Goal: Task Accomplishment & Management: Use online tool/utility

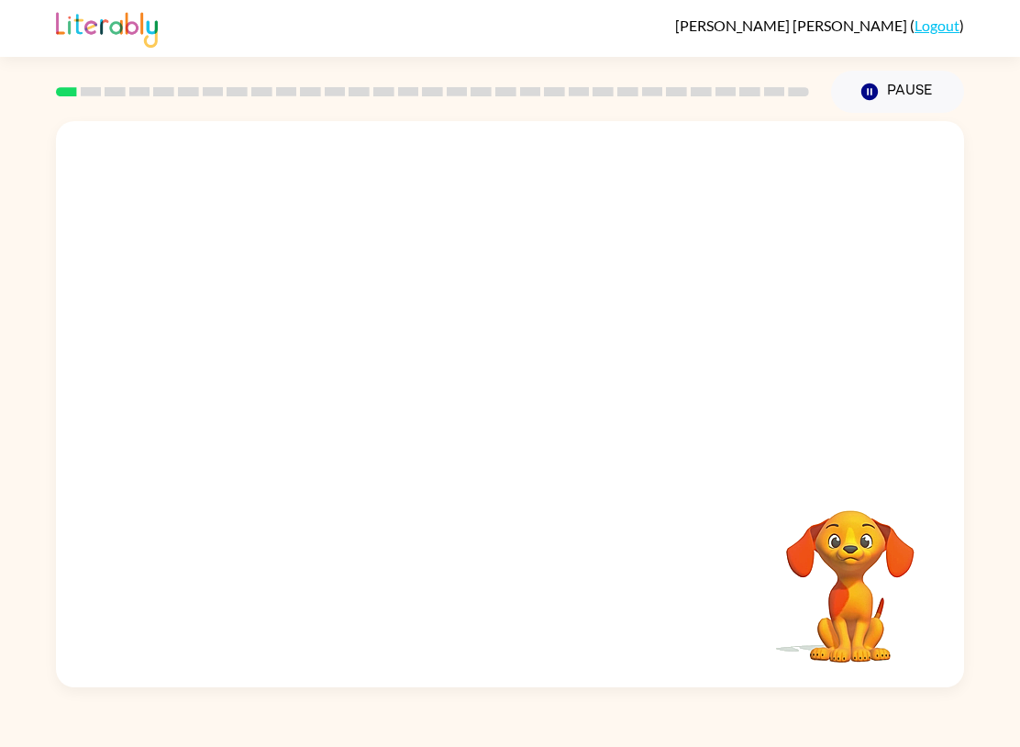
click at [919, 372] on video "Your browser must support playing .mp4 files to use Literably. Please try using…" at bounding box center [510, 296] width 908 height 351
click at [919, 371] on video "Your browser must support playing .mp4 files to use Literably. Please try using…" at bounding box center [510, 296] width 908 height 351
click at [763, 734] on div "[PERSON_NAME] ( Logout ) Pause Pause Your browser must support playing .mp4 fil…" at bounding box center [510, 373] width 1020 height 747
click at [173, 734] on div "[PERSON_NAME] ( Logout ) Pause Pause Your browser must support playing .mp4 fil…" at bounding box center [510, 373] width 1020 height 747
click at [171, 735] on div "[PERSON_NAME] ( Logout ) Pause Pause Your browser must support playing .mp4 fil…" at bounding box center [510, 373] width 1020 height 747
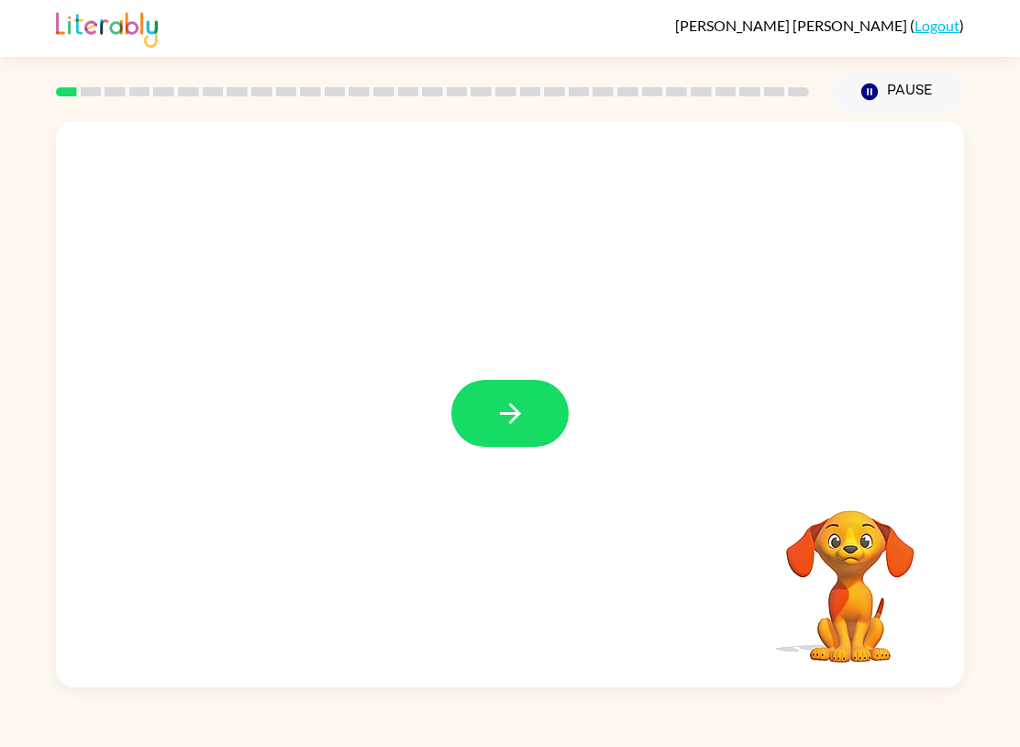
click at [161, 737] on div "[PERSON_NAME] ( Logout ) Pause Pause Your browser must support playing .mp4 fil…" at bounding box center [510, 373] width 1020 height 747
click at [539, 436] on button "button" at bounding box center [509, 413] width 117 height 67
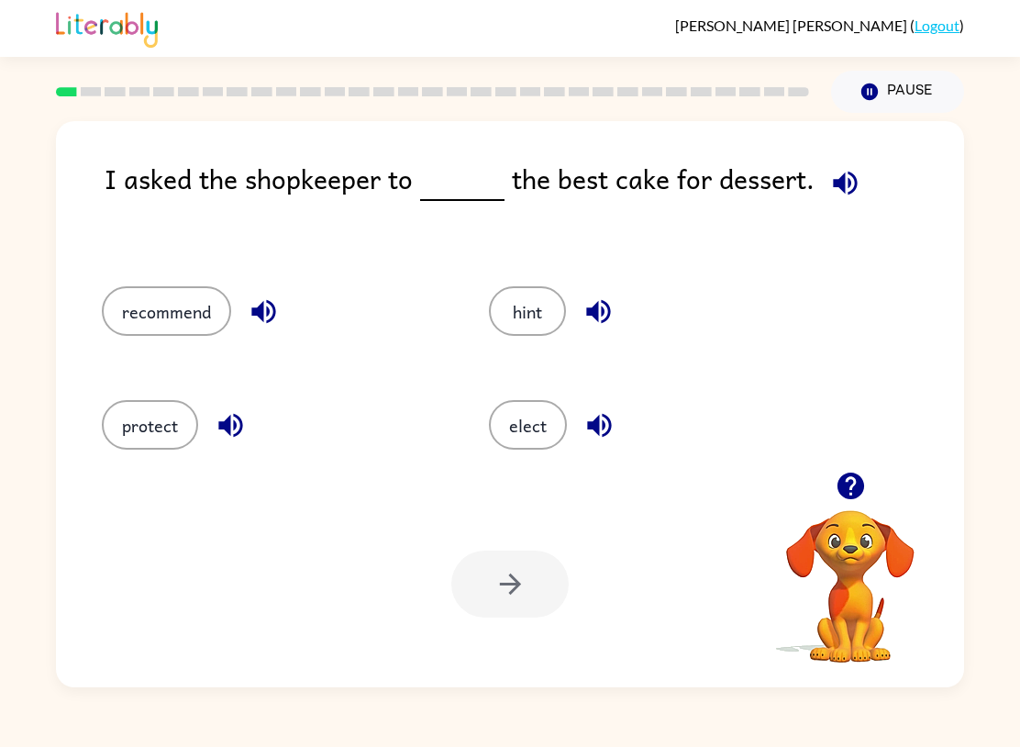
click at [191, 267] on div "recommend" at bounding box center [260, 308] width 387 height 114
click at [194, 313] on button "recommend" at bounding box center [166, 311] width 129 height 50
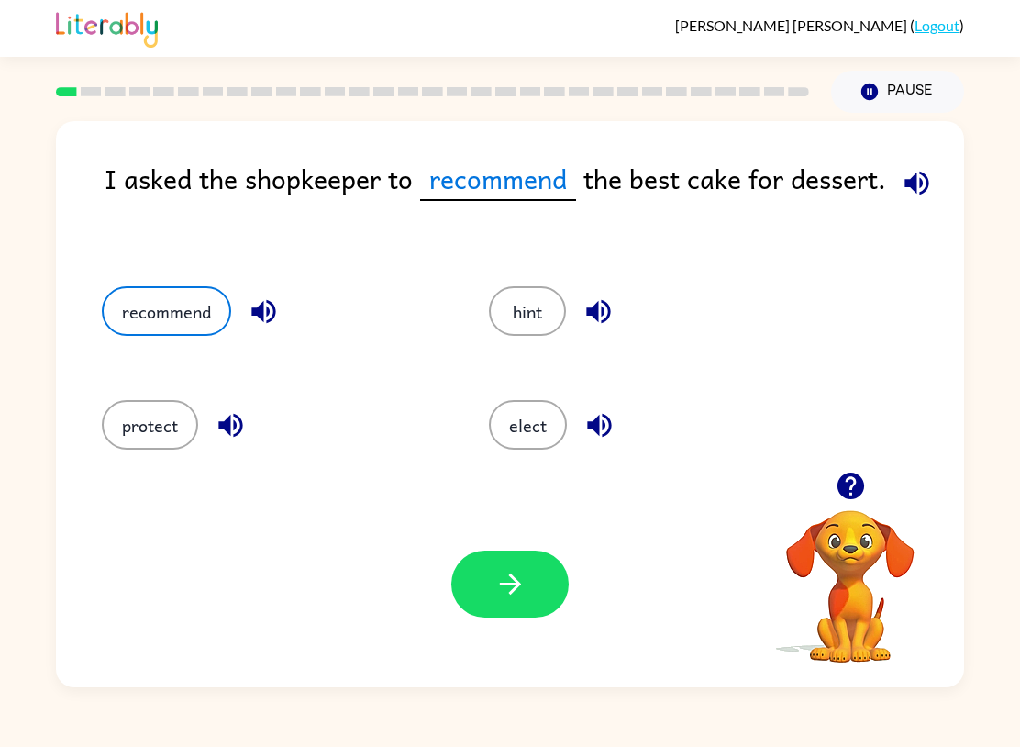
click at [471, 615] on button "button" at bounding box center [509, 584] width 117 height 67
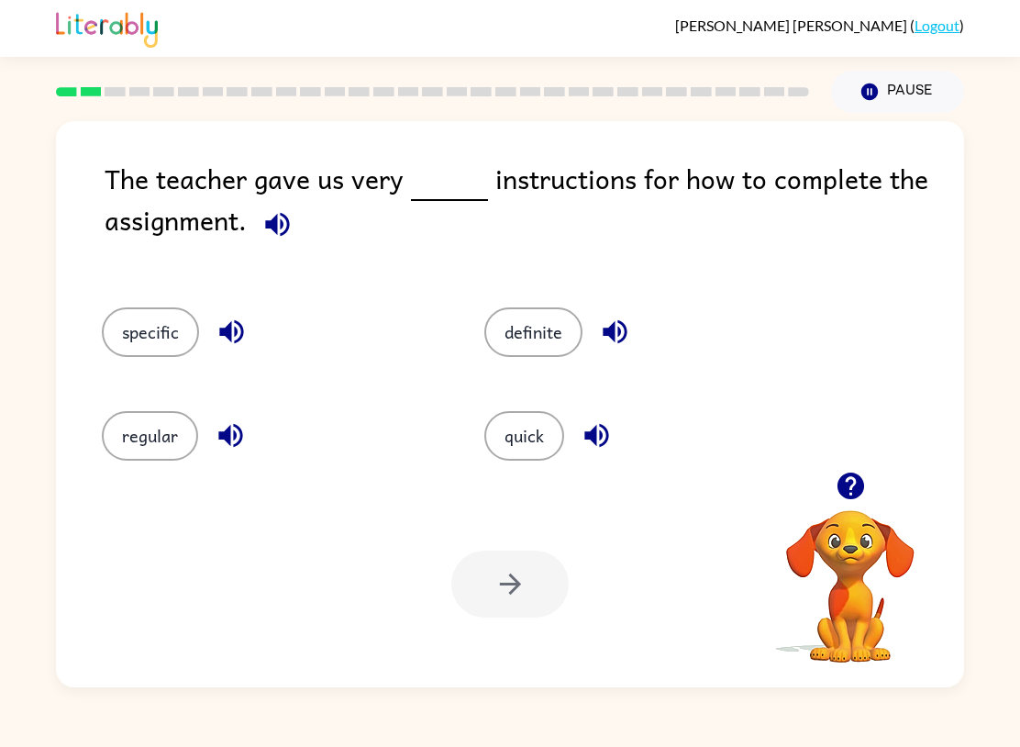
click at [137, 342] on button "specific" at bounding box center [150, 332] width 97 height 50
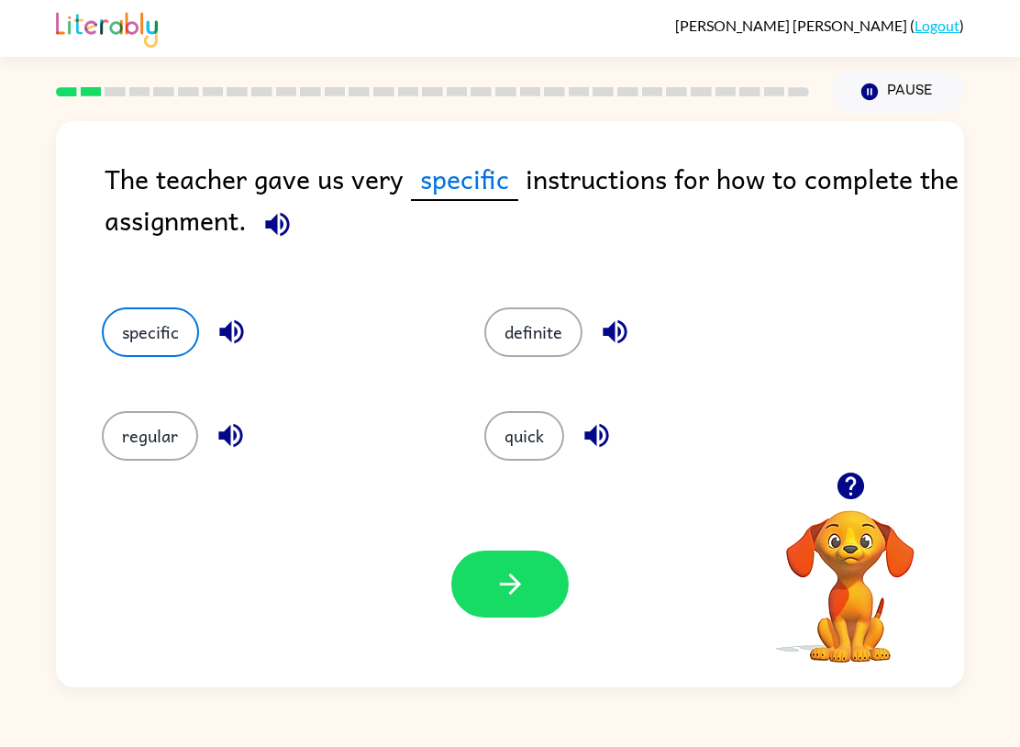
click at [528, 593] on button "button" at bounding box center [509, 584] width 117 height 67
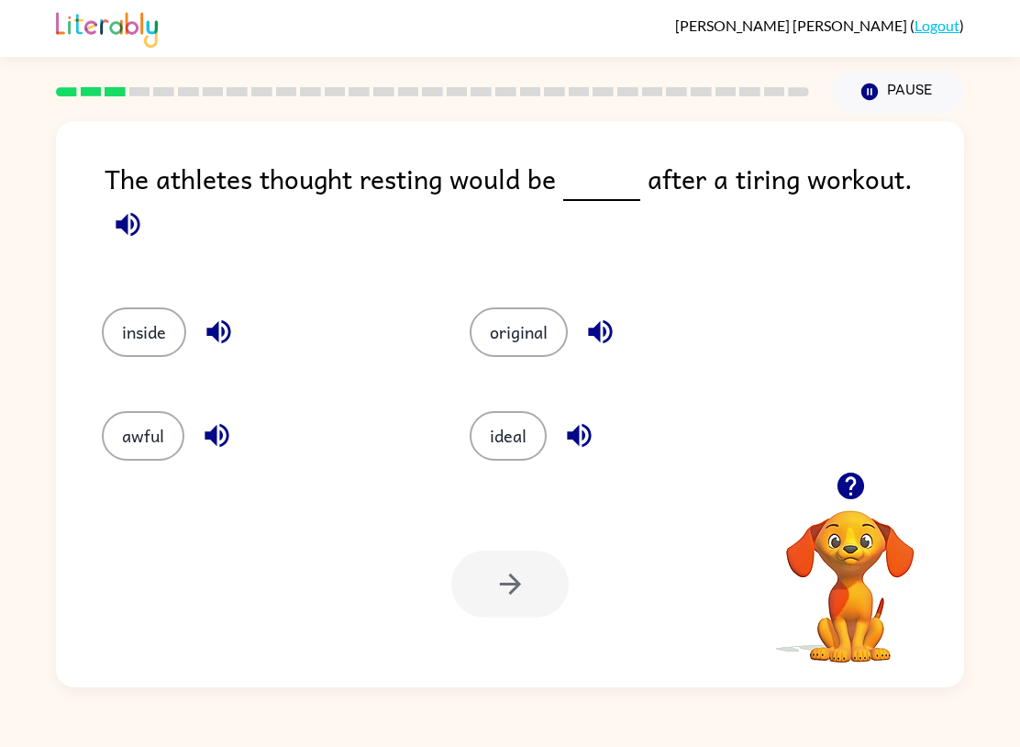
click at [533, 318] on button "original" at bounding box center [519, 332] width 98 height 50
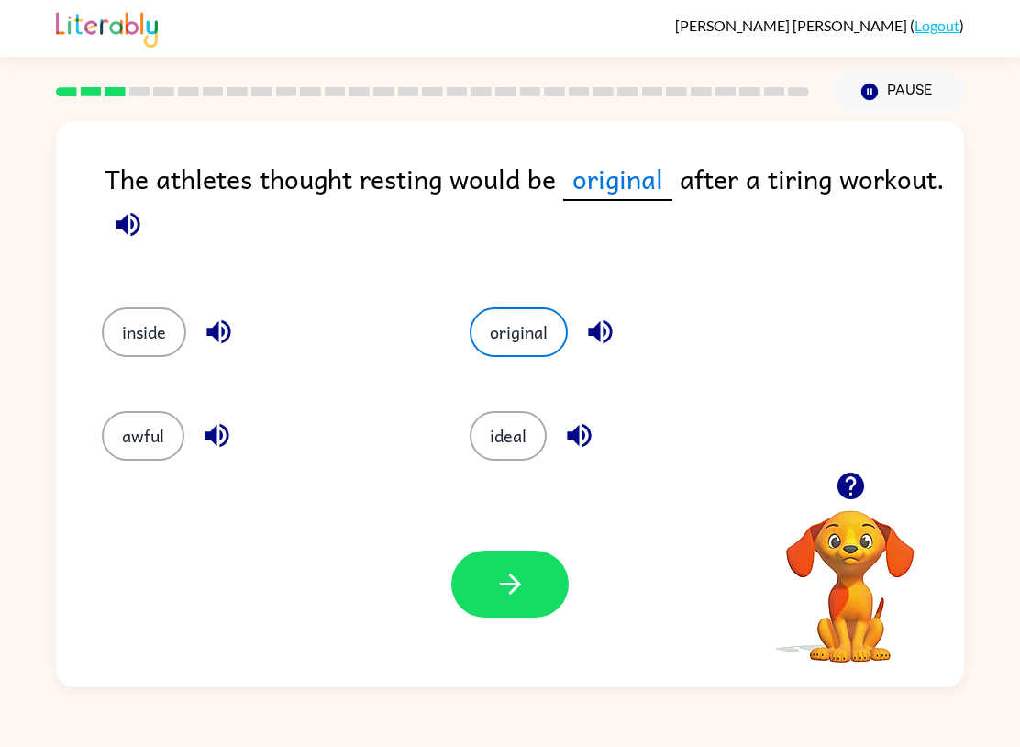
click at [528, 446] on button "ideal" at bounding box center [508, 436] width 77 height 50
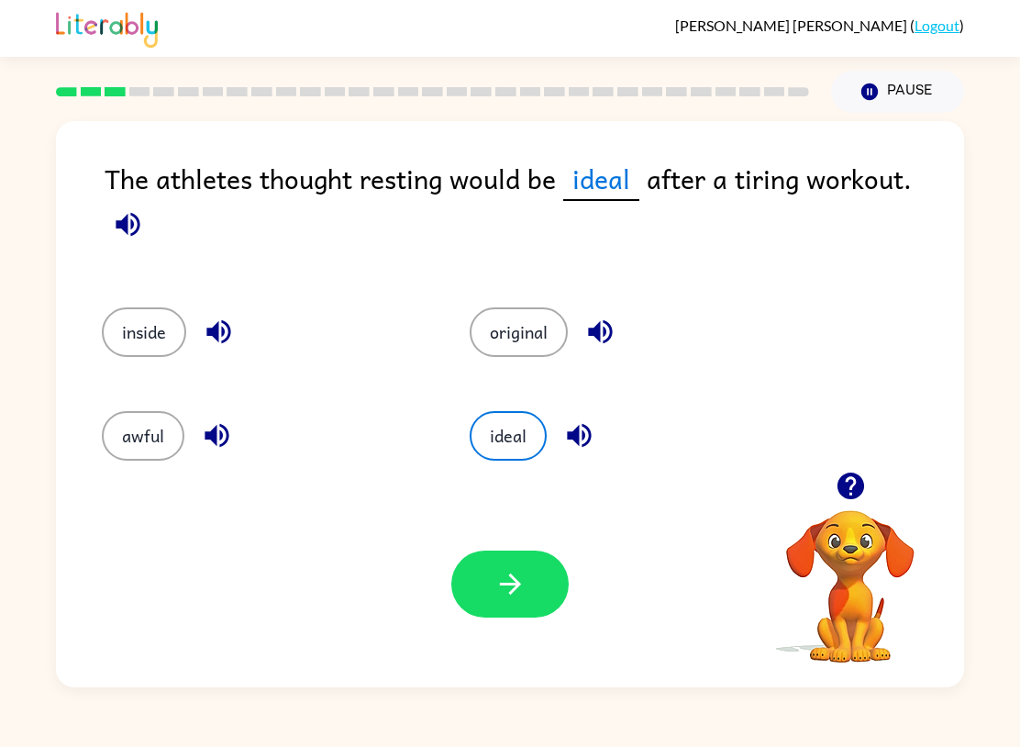
click at [137, 327] on button "inside" at bounding box center [144, 332] width 84 height 50
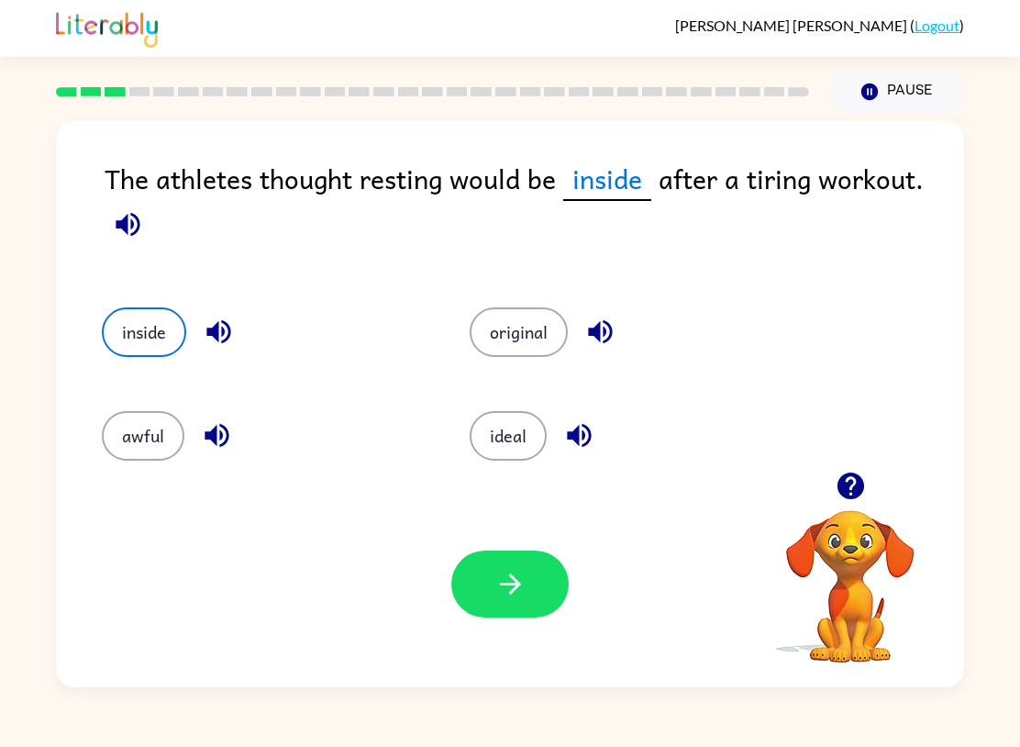
click at [126, 419] on button "awful" at bounding box center [143, 436] width 83 height 50
click at [509, 421] on button "ideal" at bounding box center [508, 436] width 77 height 50
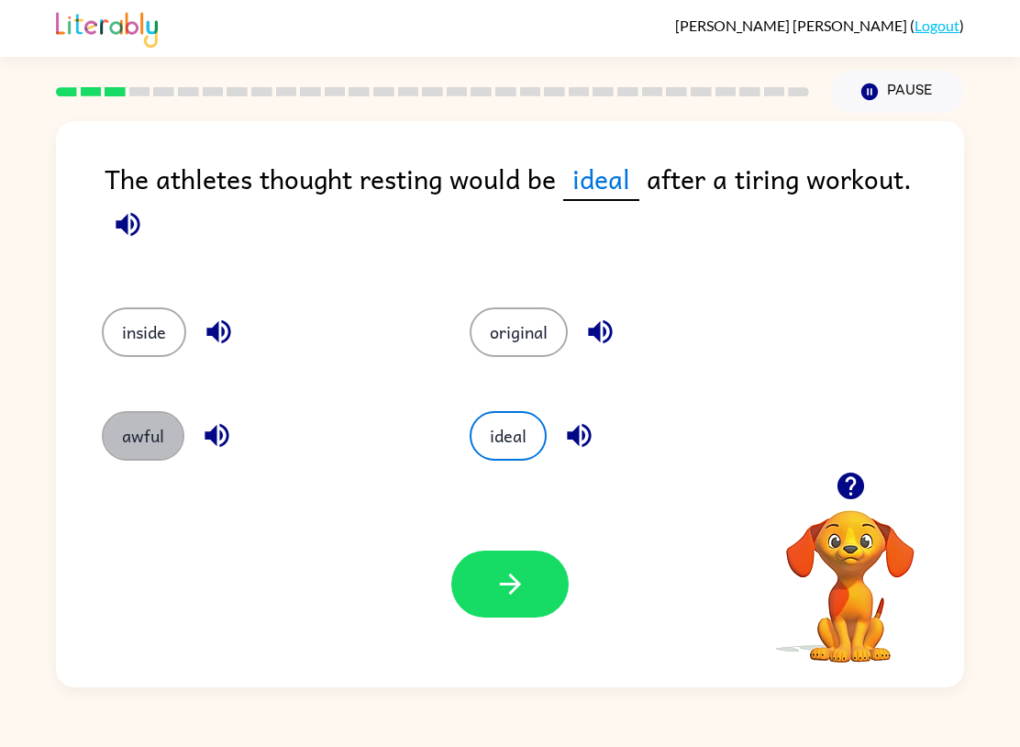
click at [113, 442] on button "awful" at bounding box center [143, 436] width 83 height 50
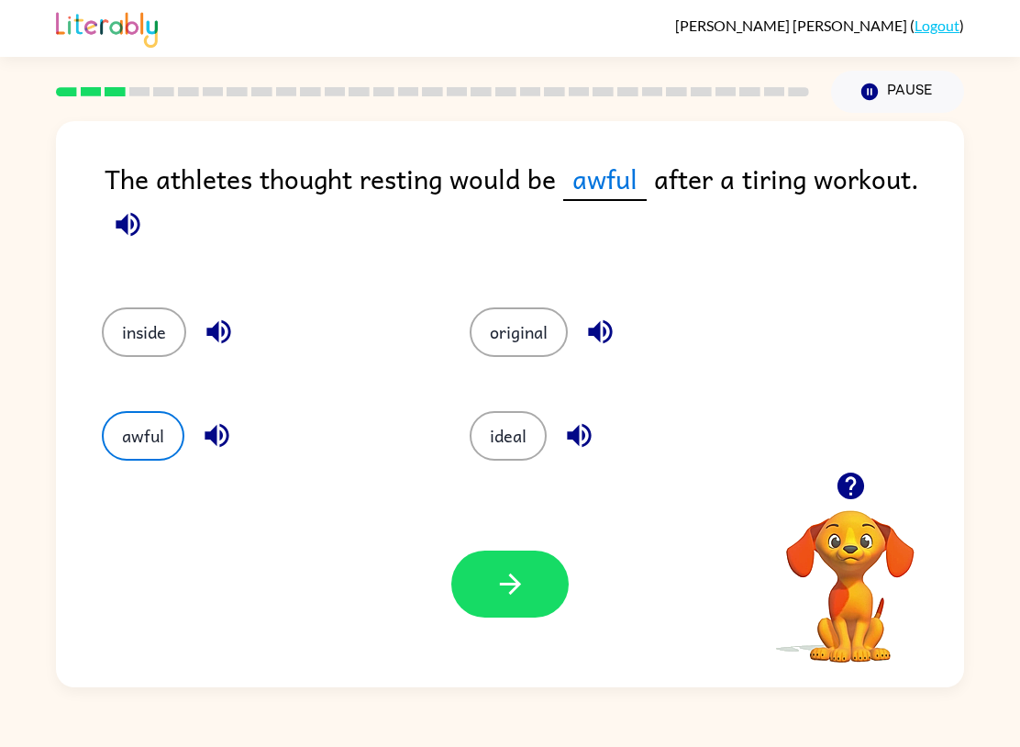
click at [518, 423] on button "ideal" at bounding box center [508, 436] width 77 height 50
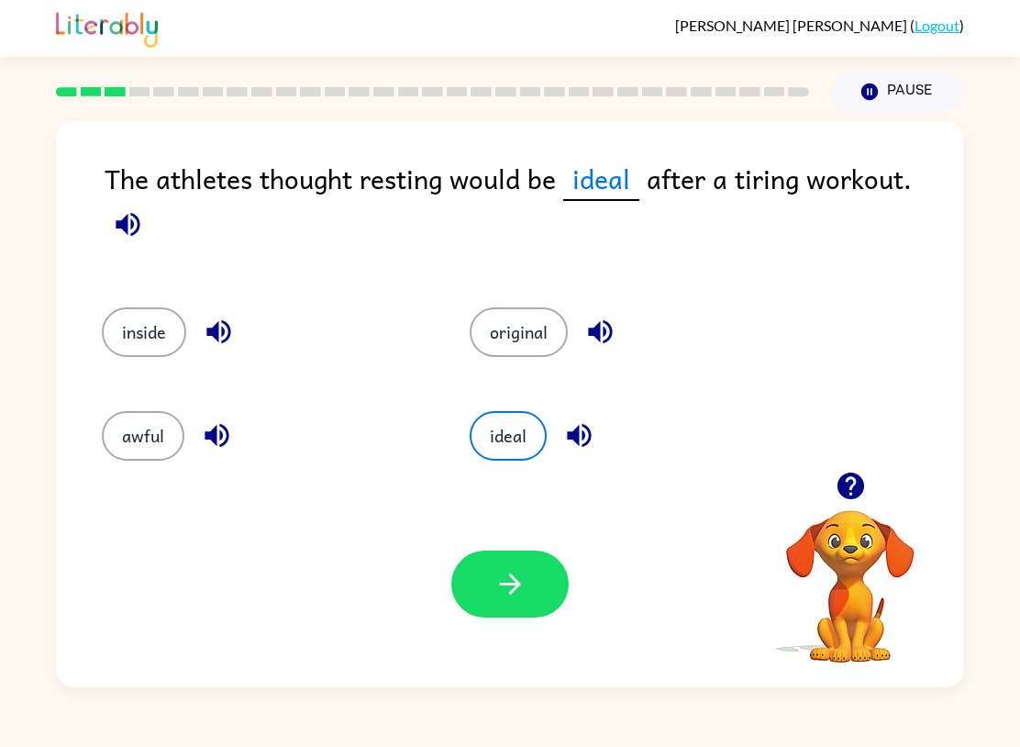
click at [132, 440] on button "awful" at bounding box center [143, 436] width 83 height 50
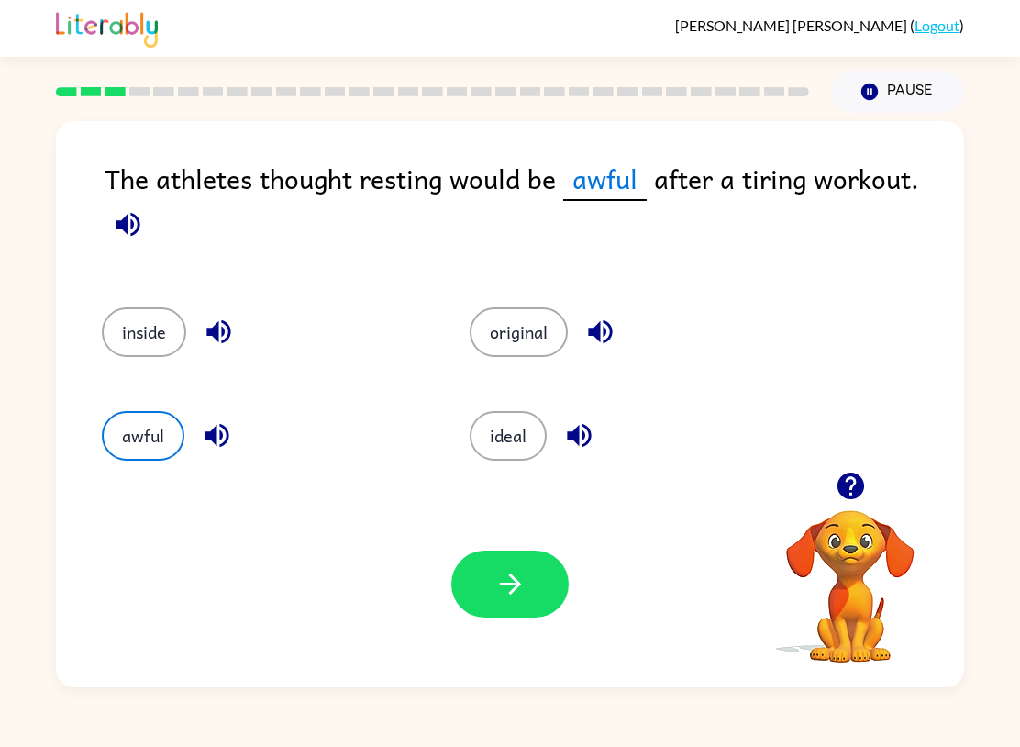
click at [510, 450] on button "ideal" at bounding box center [508, 436] width 77 height 50
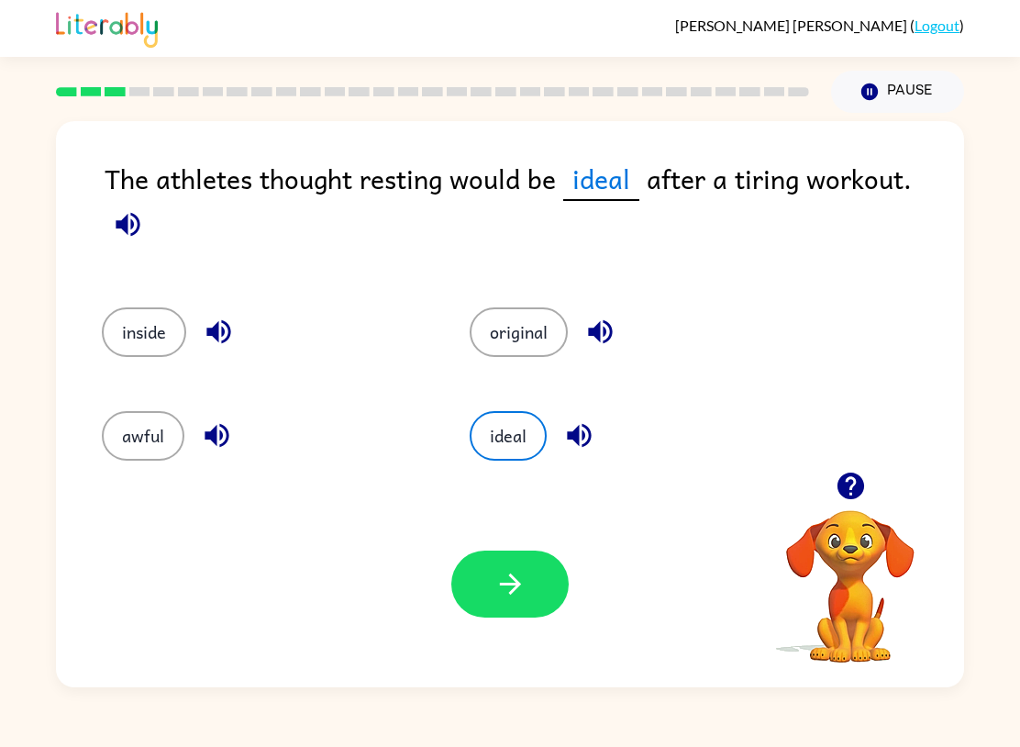
click at [522, 566] on button "button" at bounding box center [509, 584] width 117 height 67
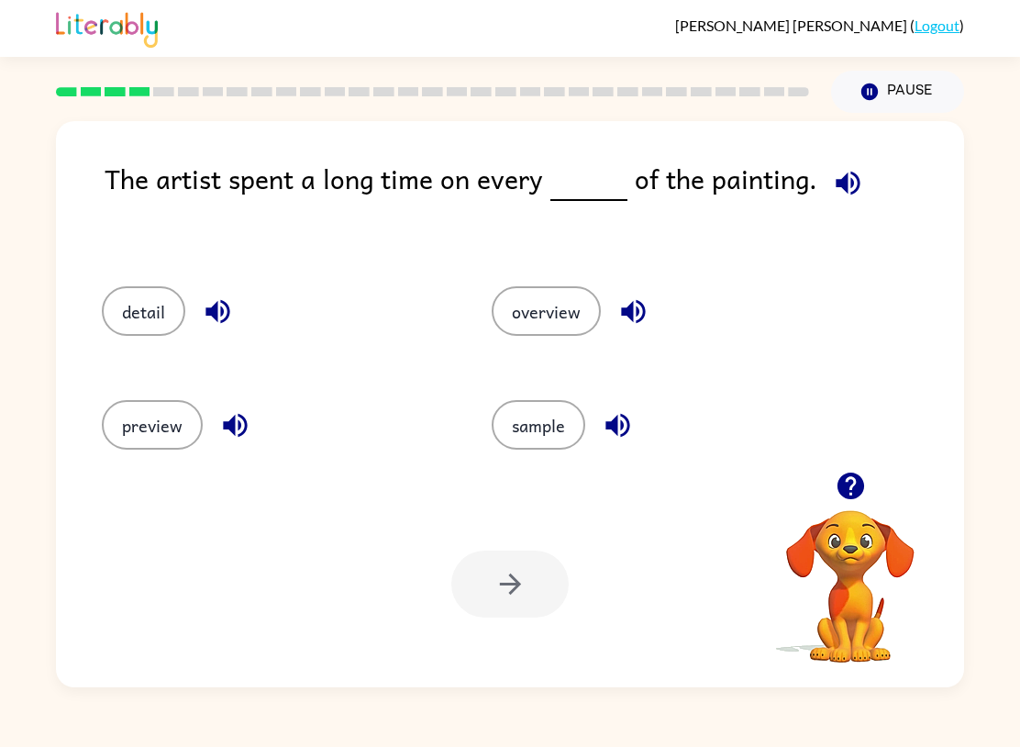
click at [134, 305] on button "detail" at bounding box center [144, 311] width 84 height 50
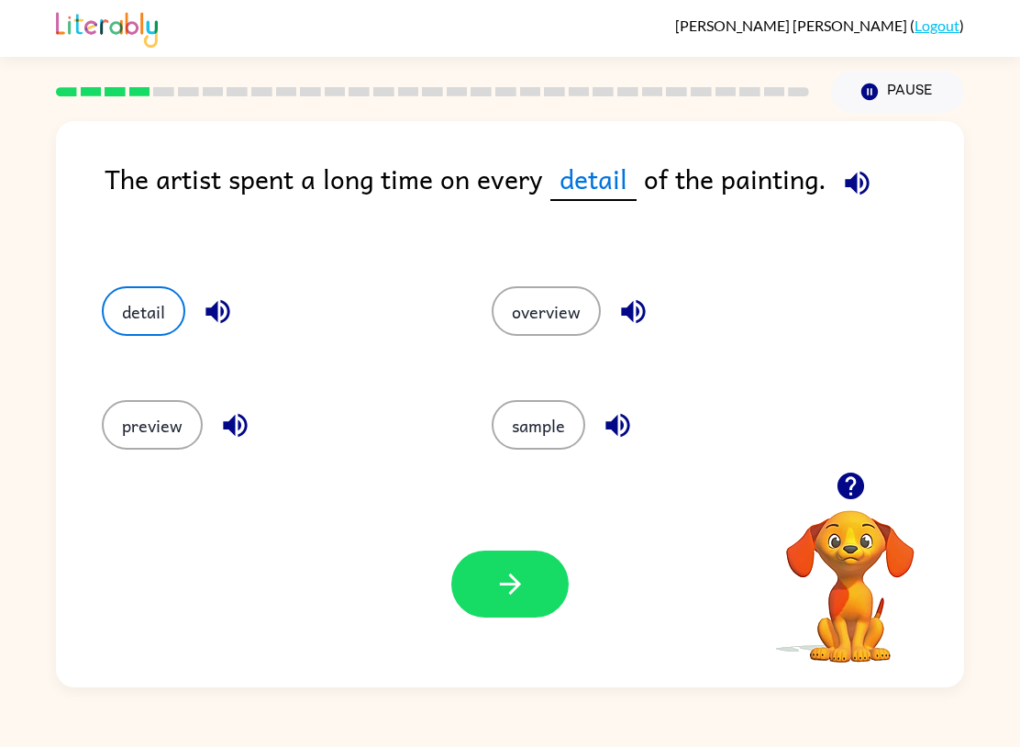
click at [491, 590] on button "button" at bounding box center [509, 584] width 117 height 67
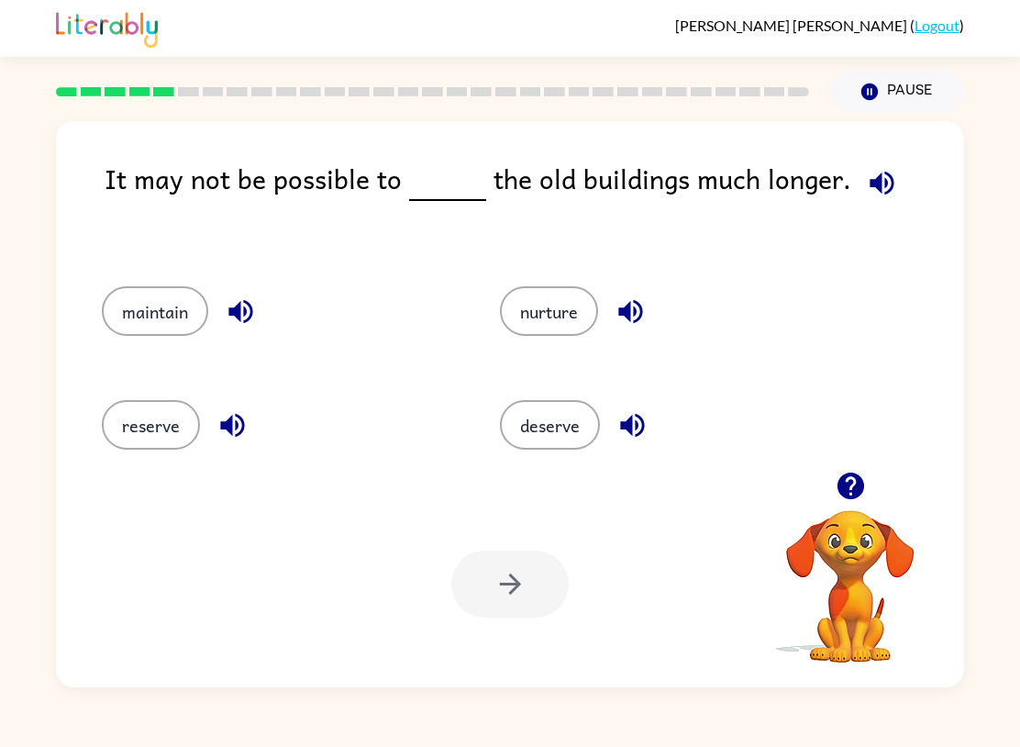
click at [126, 316] on button "maintain" at bounding box center [155, 311] width 106 height 50
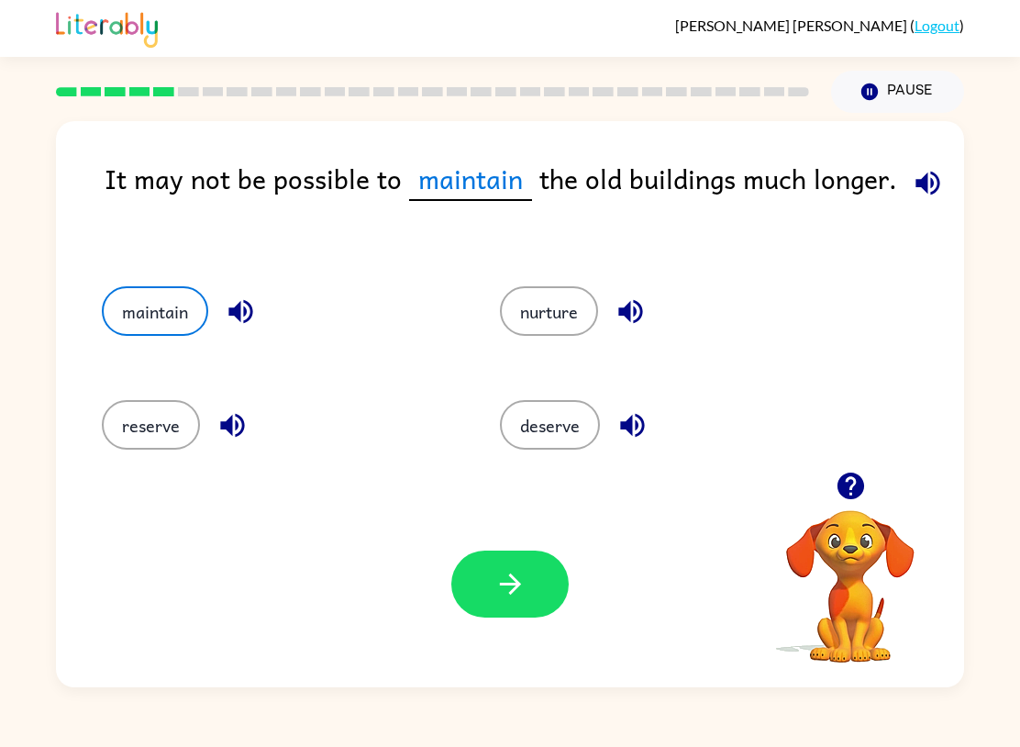
click at [151, 426] on button "reserve" at bounding box center [151, 425] width 98 height 50
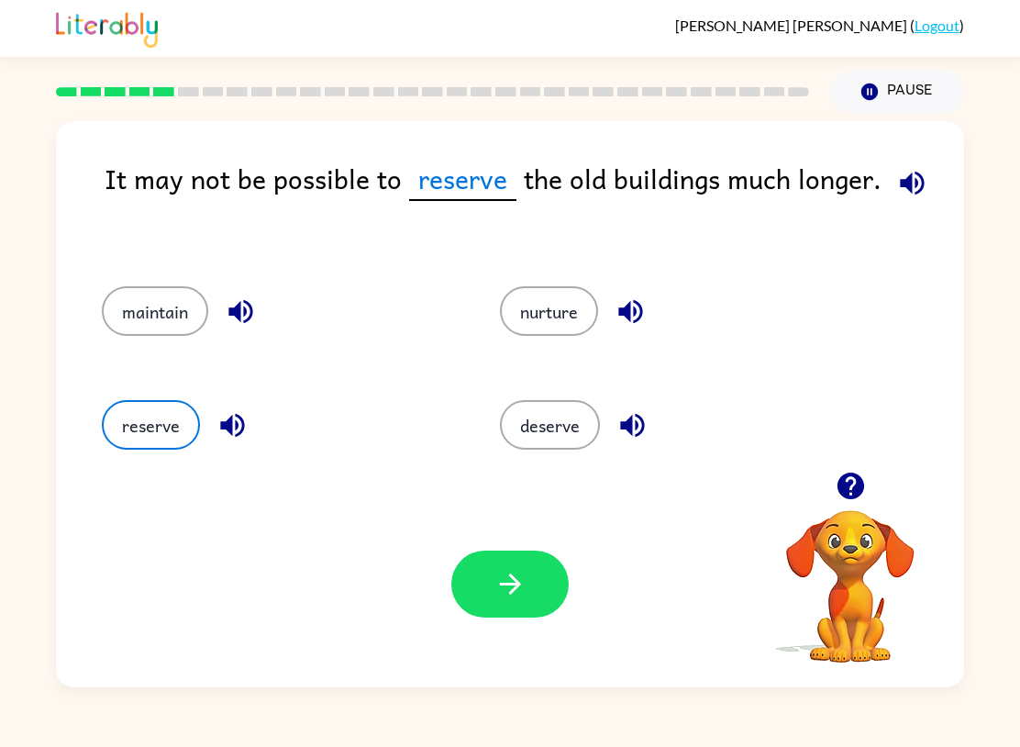
click at [514, 294] on button "nurture" at bounding box center [549, 311] width 98 height 50
click at [518, 435] on button "deserve" at bounding box center [550, 425] width 100 height 50
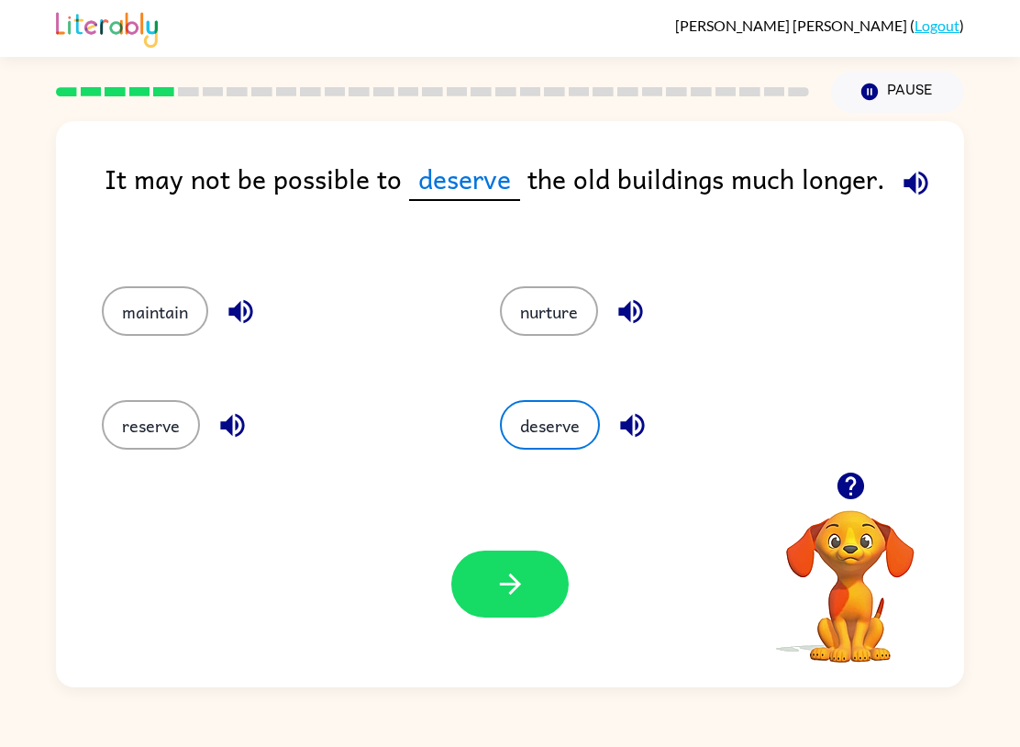
click at [550, 332] on button "nurture" at bounding box center [549, 311] width 98 height 50
click at [490, 578] on button "button" at bounding box center [509, 584] width 117 height 67
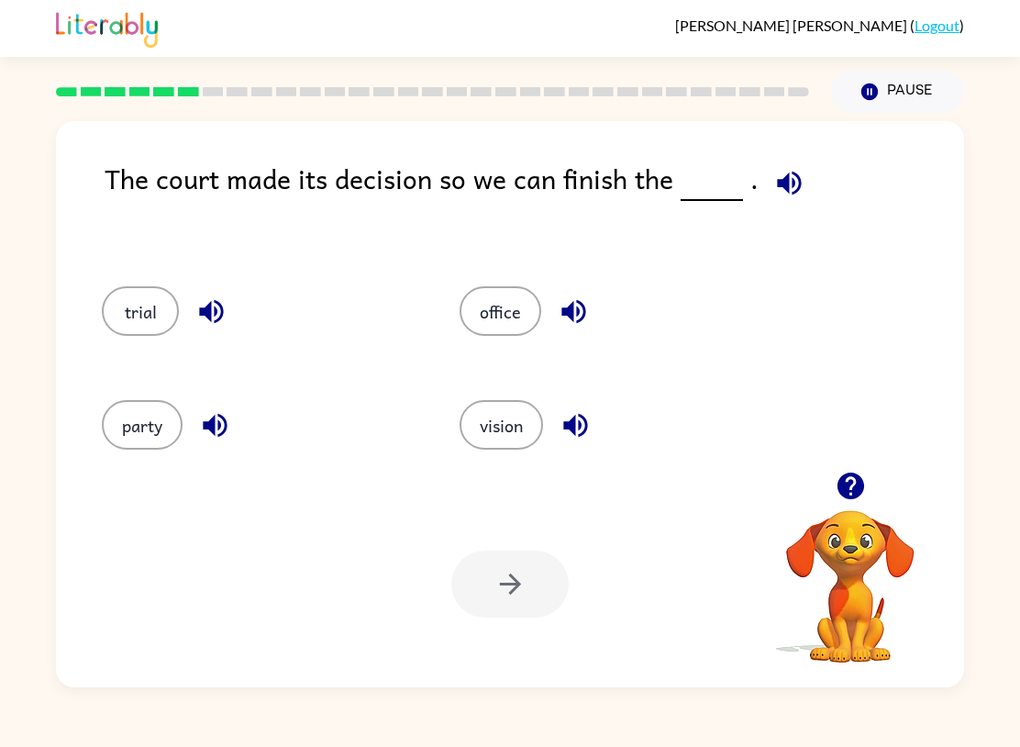
click at [142, 336] on button "trial" at bounding box center [140, 311] width 77 height 50
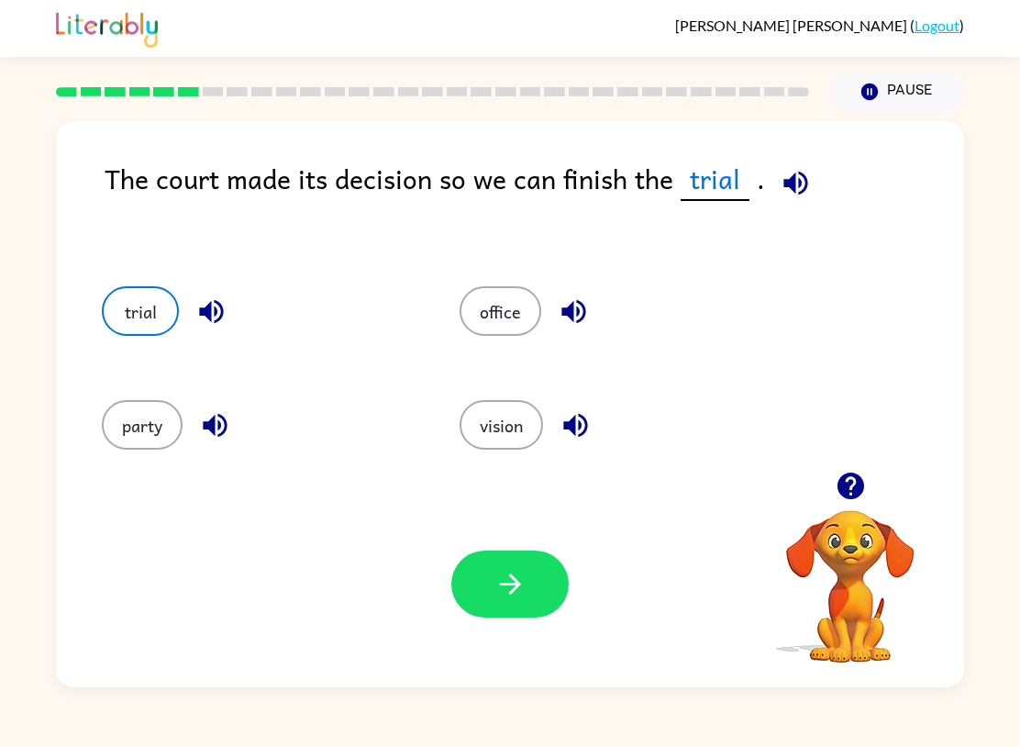
click at [518, 582] on icon "button" at bounding box center [511, 584] width 32 height 32
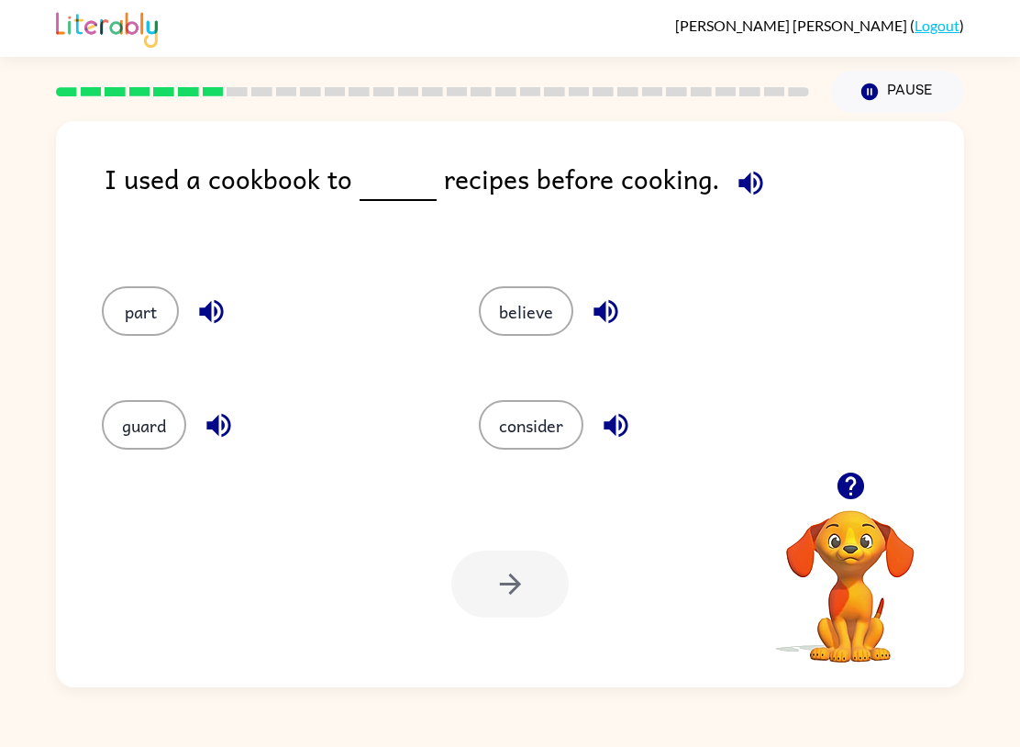
click at [141, 327] on button "part" at bounding box center [140, 311] width 77 height 50
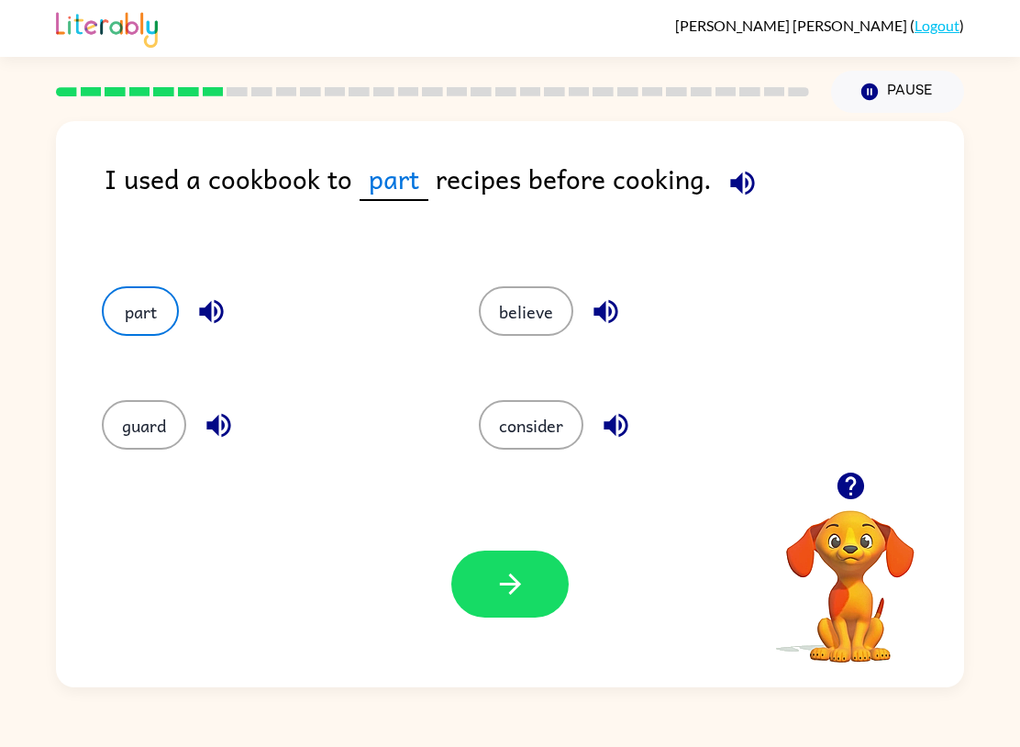
click at [550, 330] on button "believe" at bounding box center [526, 311] width 95 height 50
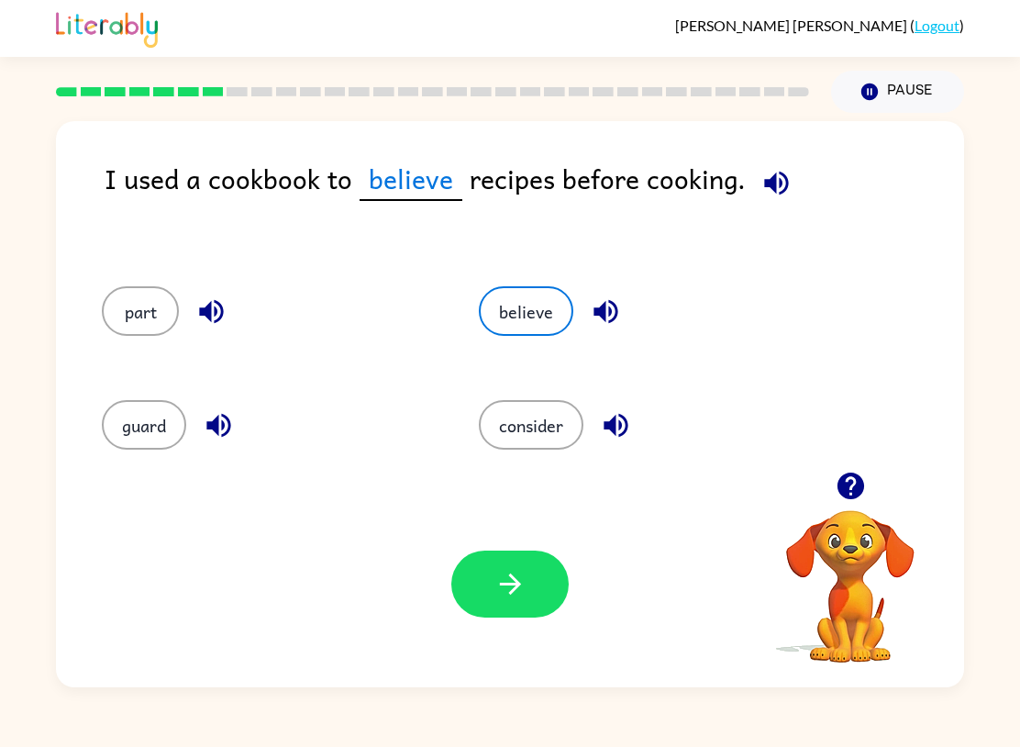
click at [540, 428] on button "consider" at bounding box center [531, 425] width 105 height 50
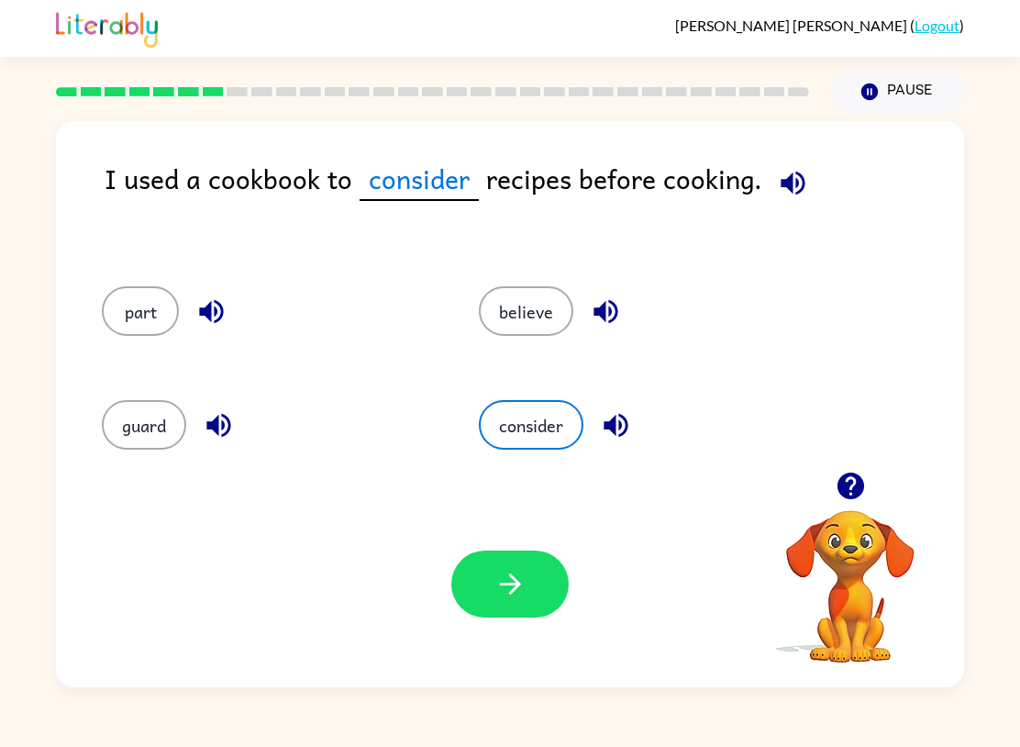
click at [150, 421] on button "guard" at bounding box center [144, 425] width 84 height 50
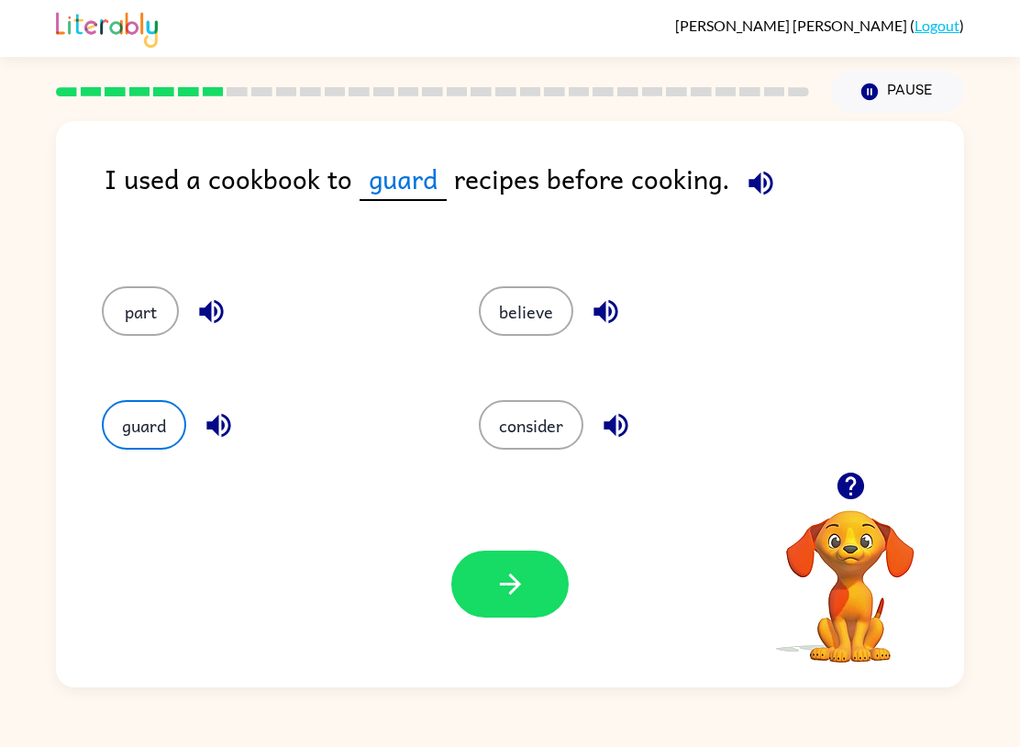
click at [533, 579] on button "button" at bounding box center [509, 584] width 117 height 67
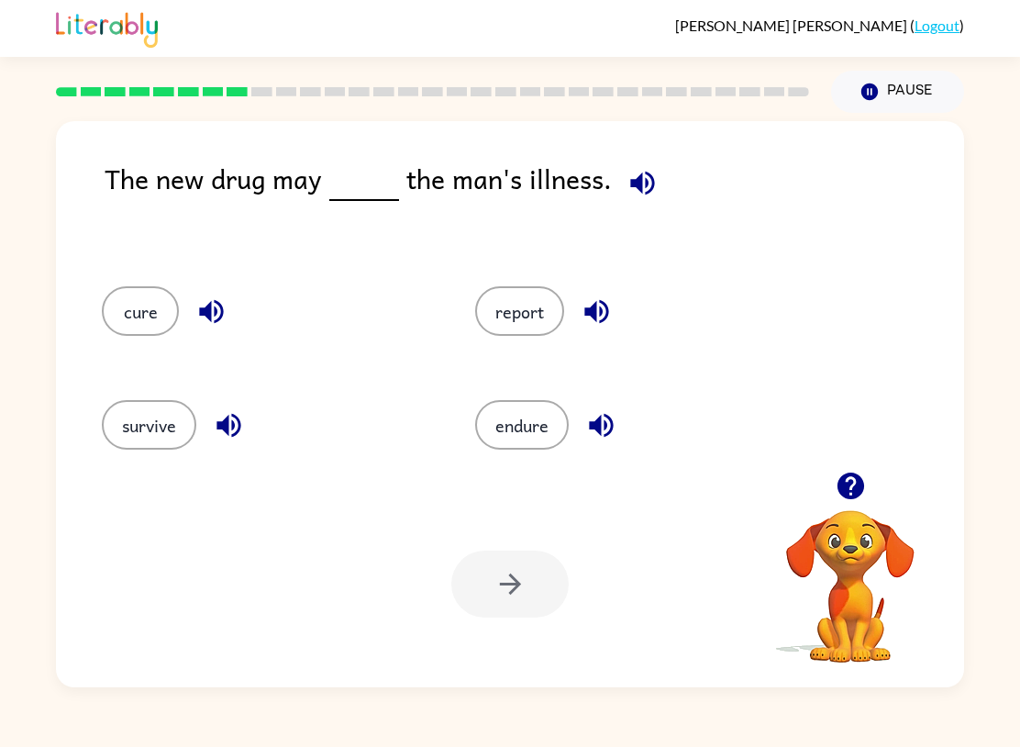
click at [128, 259] on div "cure" at bounding box center [253, 308] width 373 height 114
click at [153, 446] on button "survive" at bounding box center [149, 425] width 95 height 50
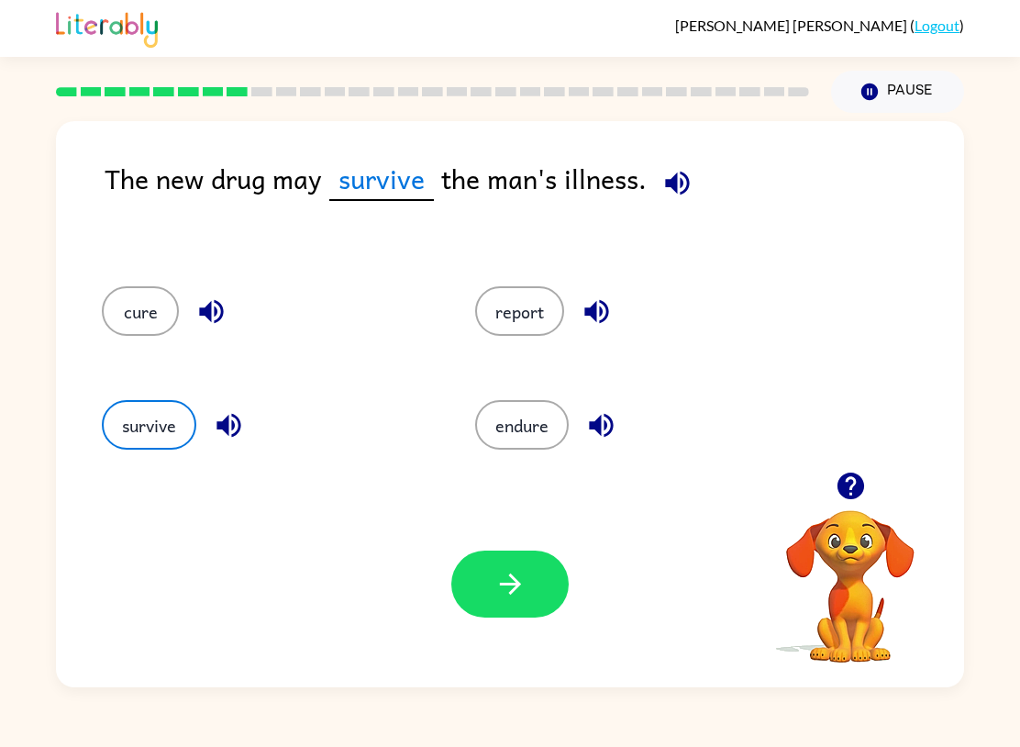
click at [520, 443] on button "endure" at bounding box center [522, 425] width 94 height 50
click at [488, 573] on button "button" at bounding box center [509, 584] width 117 height 67
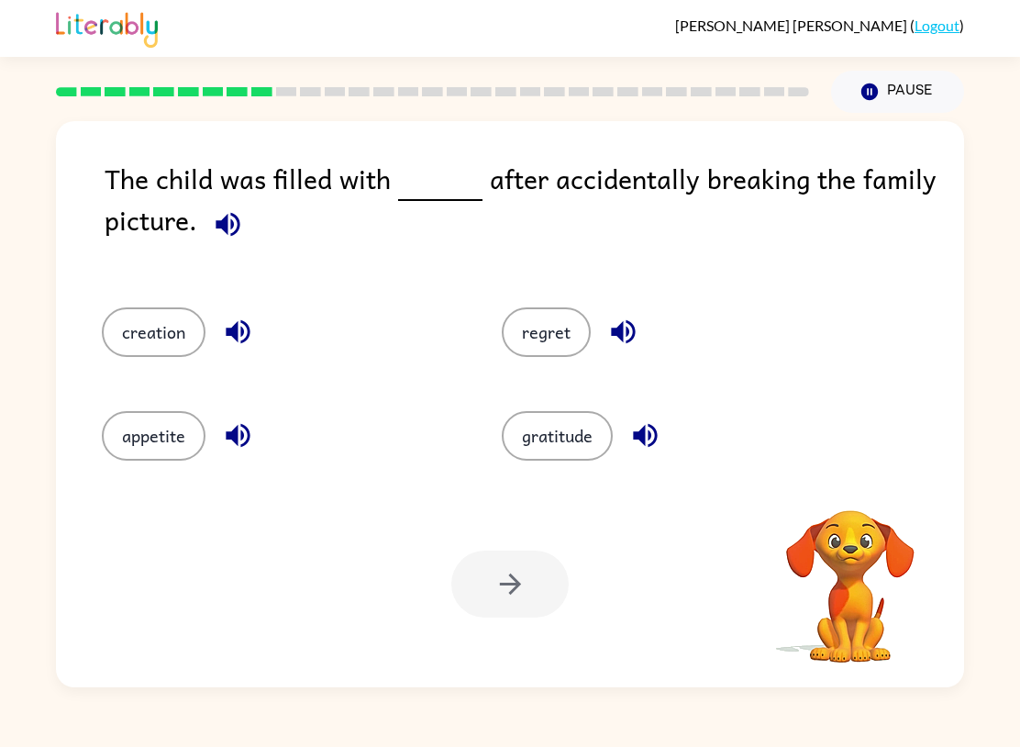
click at [537, 345] on button "regret" at bounding box center [546, 332] width 89 height 50
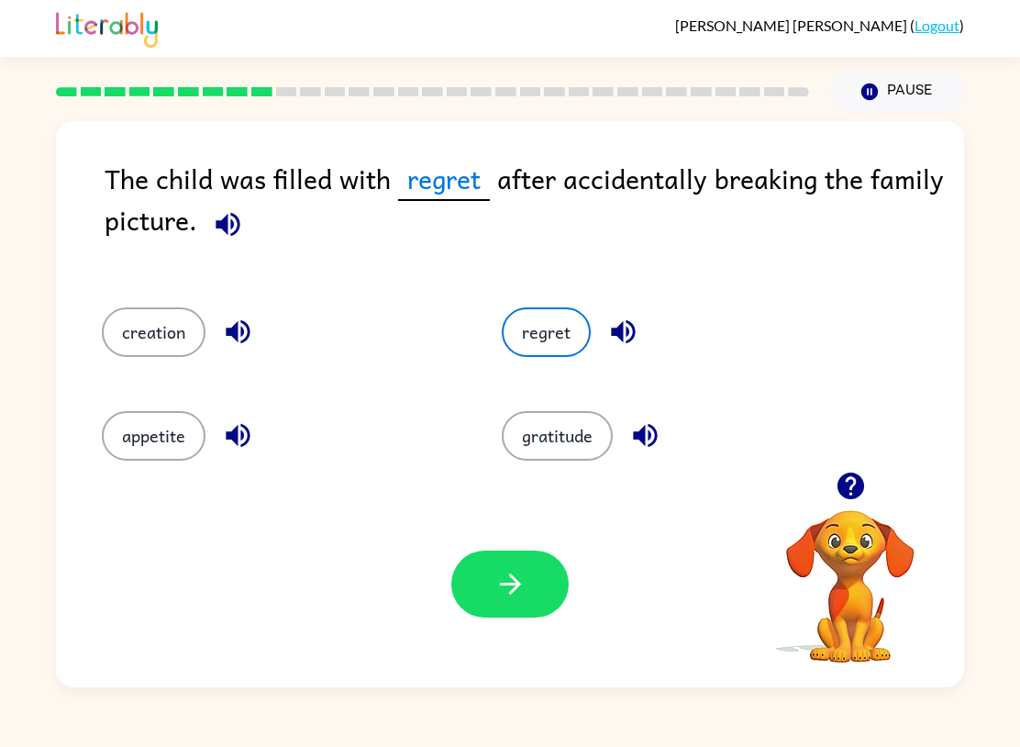
click at [479, 594] on button "button" at bounding box center [509, 584] width 117 height 67
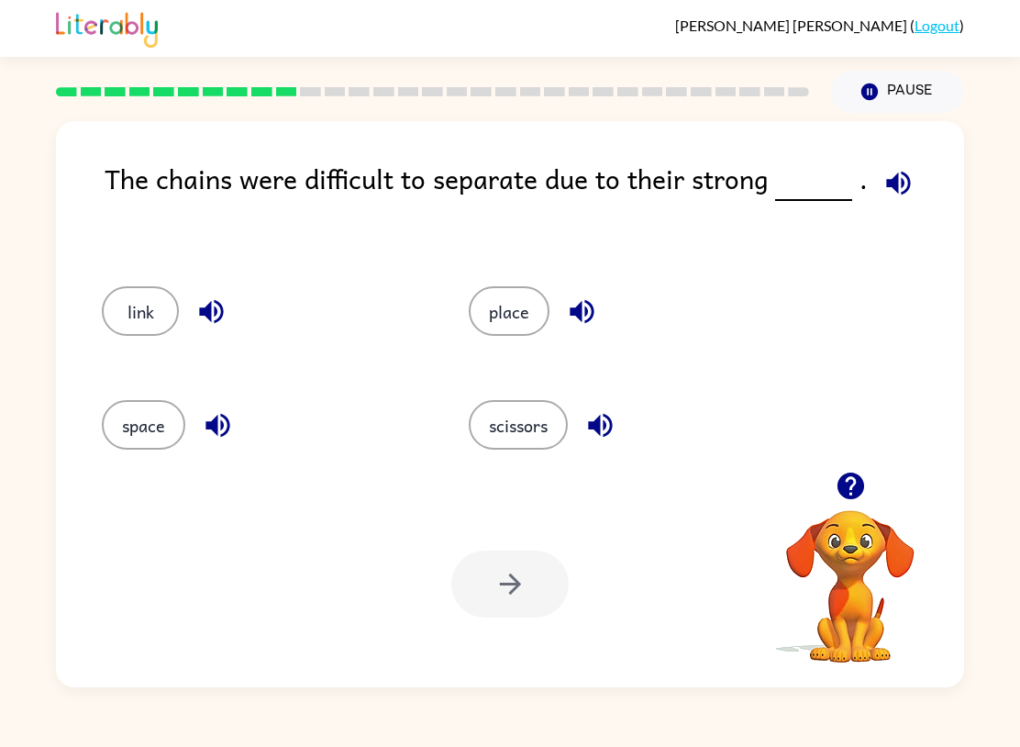
click at [514, 309] on button "place" at bounding box center [509, 311] width 81 height 50
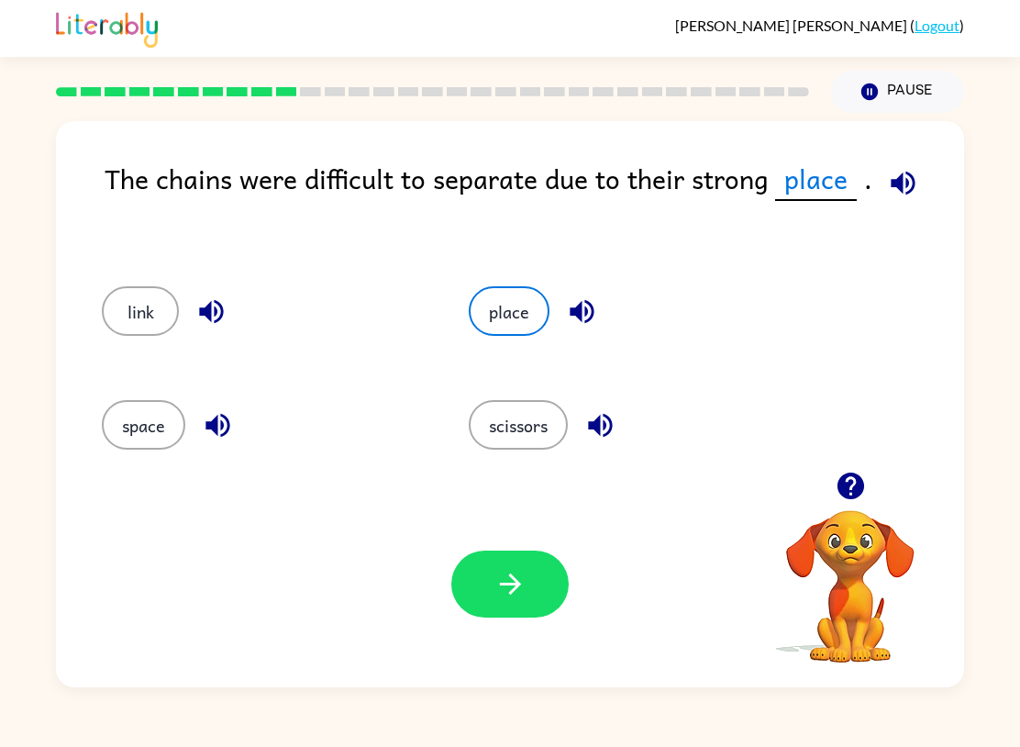
click at [484, 602] on button "button" at bounding box center [509, 584] width 117 height 67
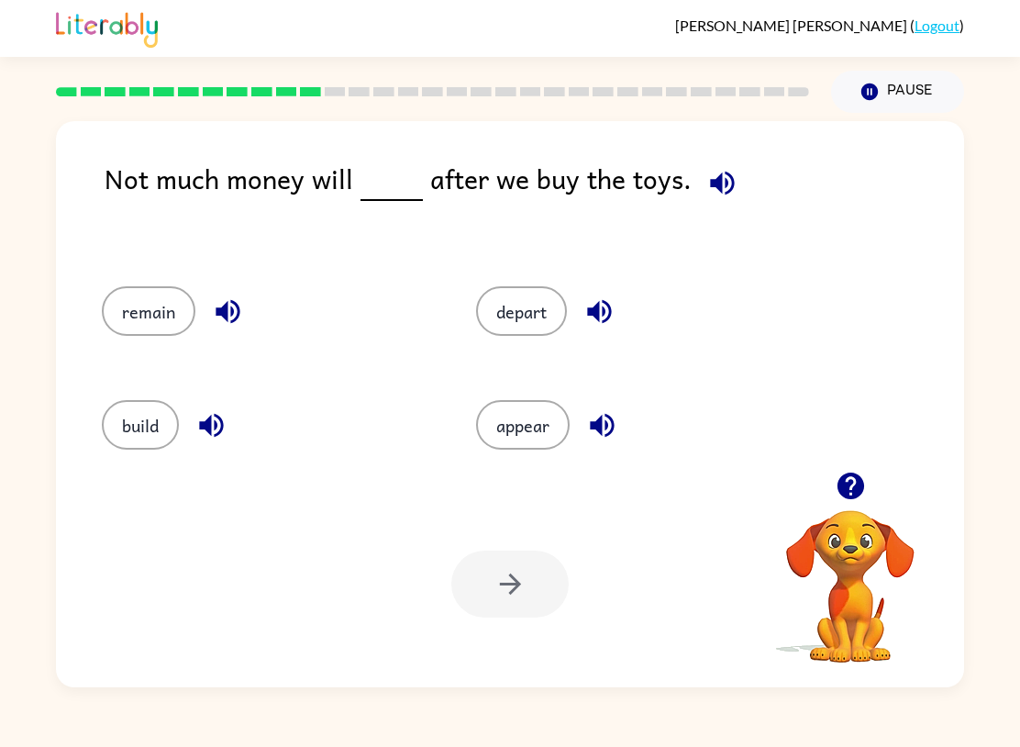
click at [130, 313] on button "remain" at bounding box center [149, 311] width 94 height 50
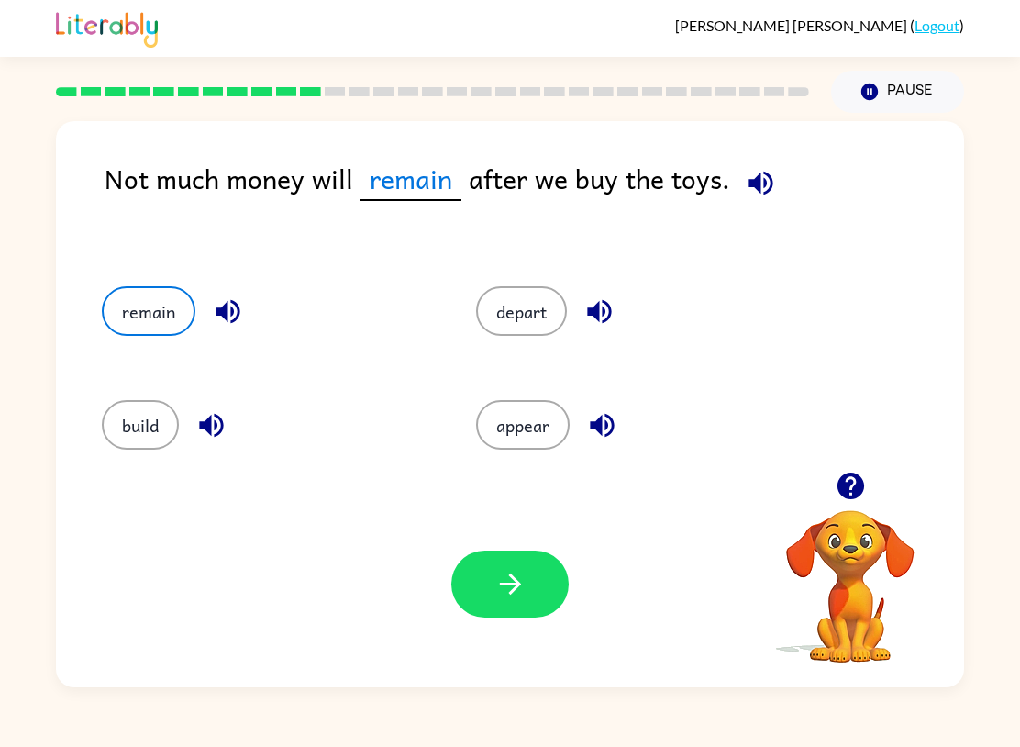
click at [503, 595] on icon "button" at bounding box center [511, 584] width 32 height 32
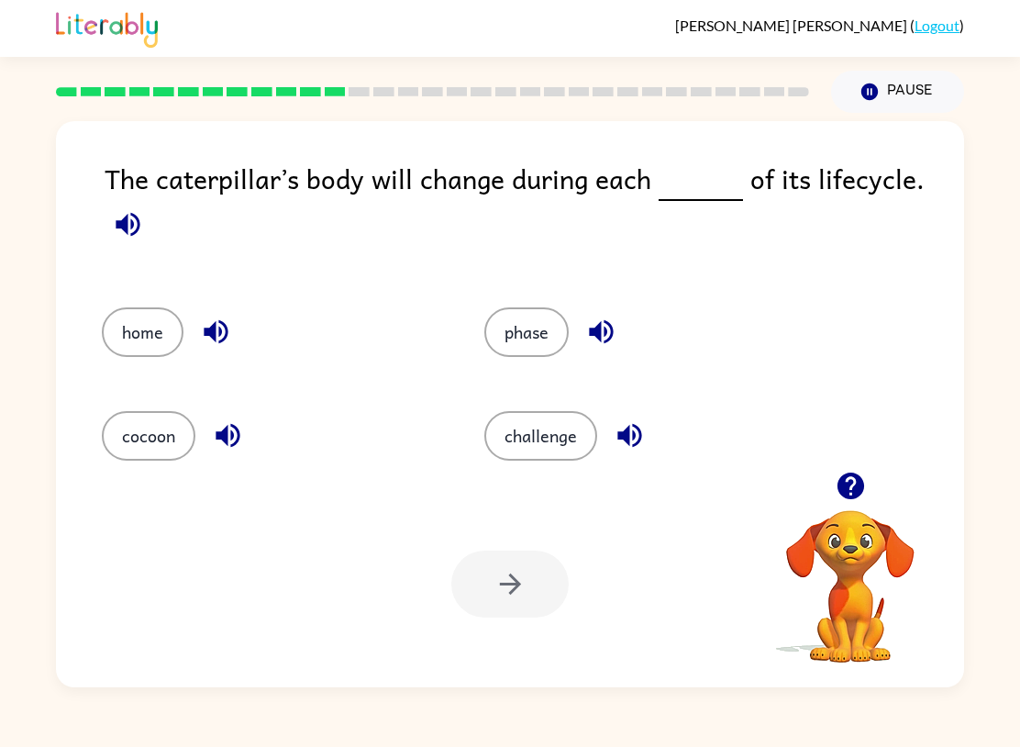
click at [526, 351] on button "phase" at bounding box center [526, 332] width 84 height 50
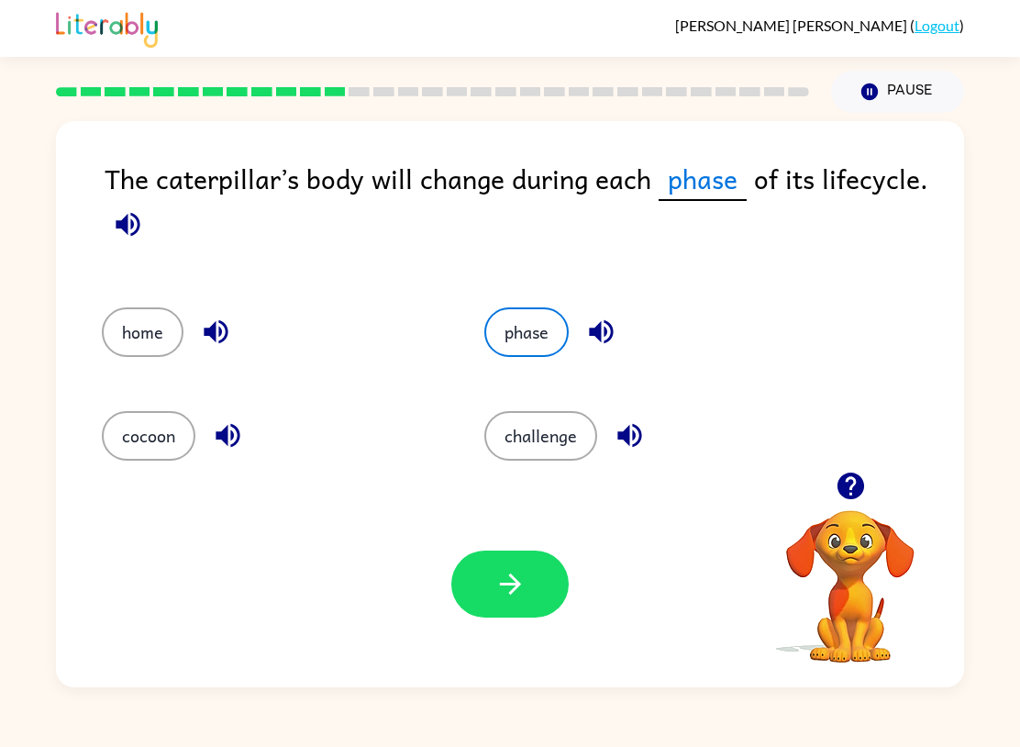
click at [501, 577] on icon "button" at bounding box center [511, 584] width 32 height 32
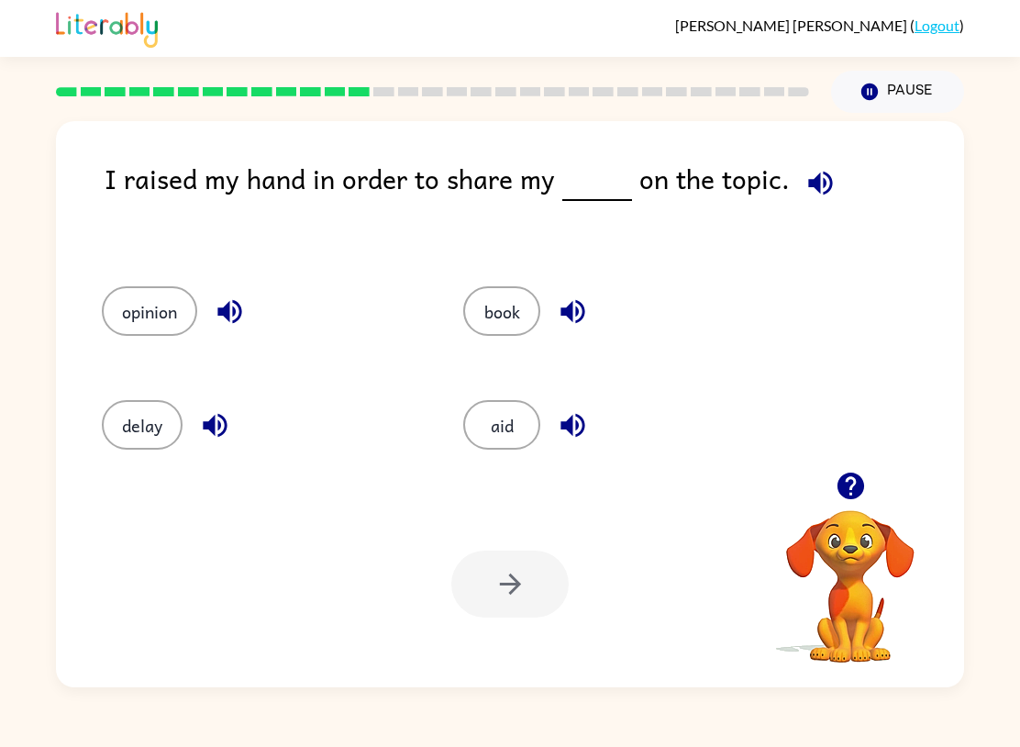
click at [510, 300] on button "book" at bounding box center [501, 311] width 77 height 50
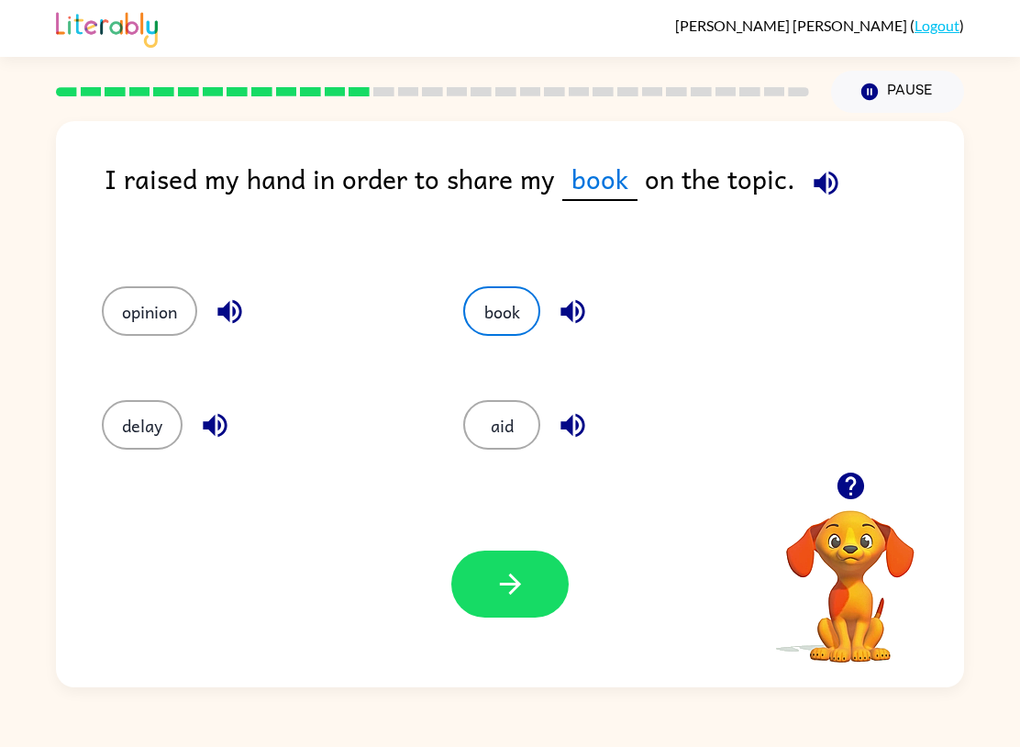
click at [125, 335] on button "opinion" at bounding box center [149, 311] width 95 height 50
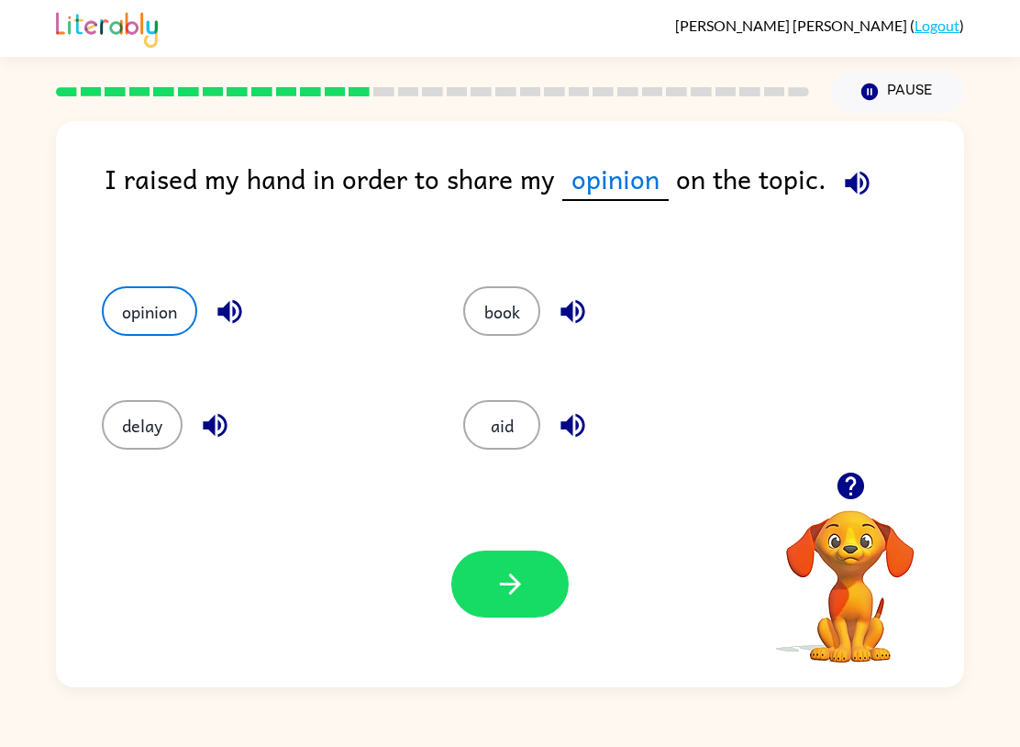
click at [534, 434] on button "aid" at bounding box center [501, 425] width 77 height 50
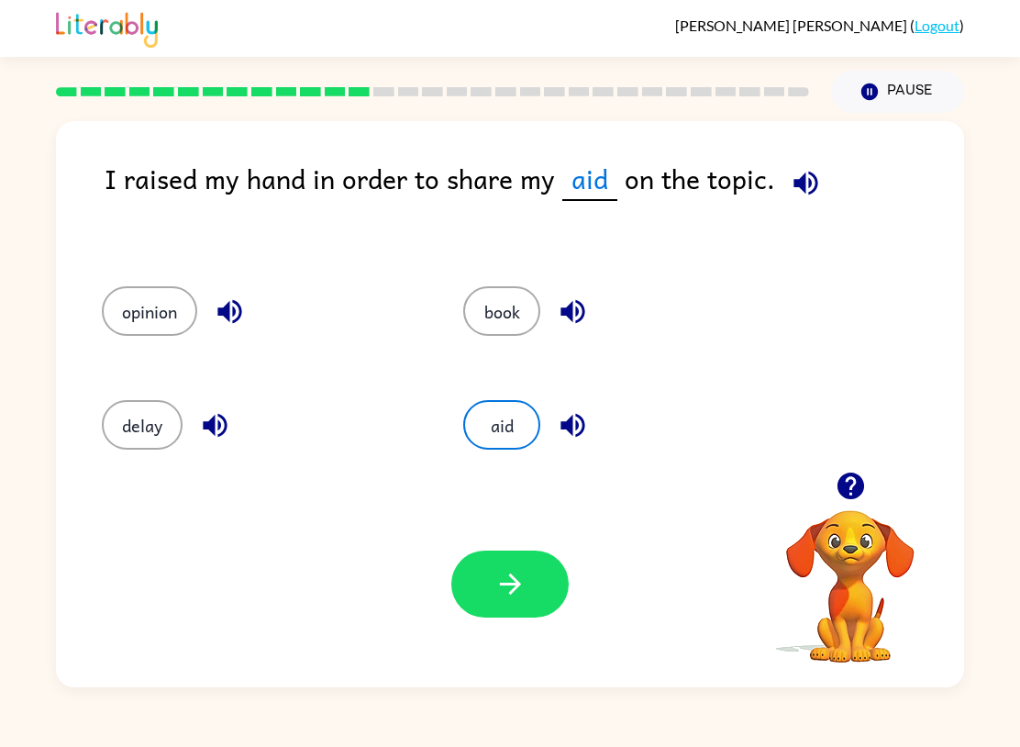
click at [554, 282] on div "book" at bounding box center [610, 308] width 362 height 114
click at [484, 312] on button "book" at bounding box center [501, 311] width 77 height 50
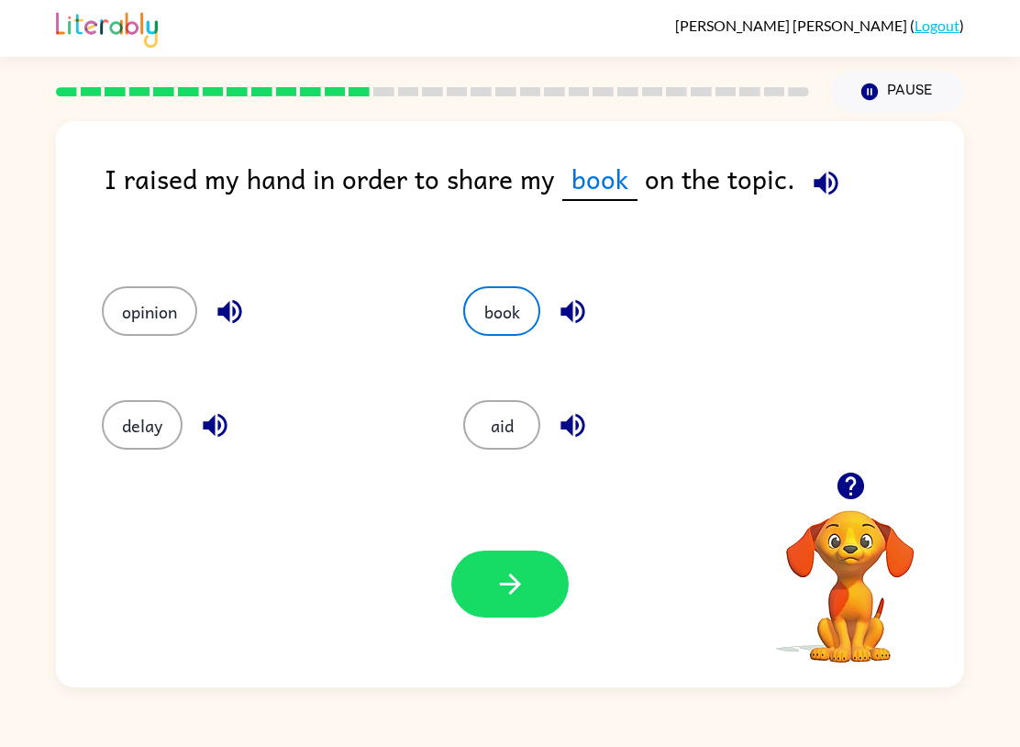
click at [509, 587] on icon "button" at bounding box center [511, 584] width 32 height 32
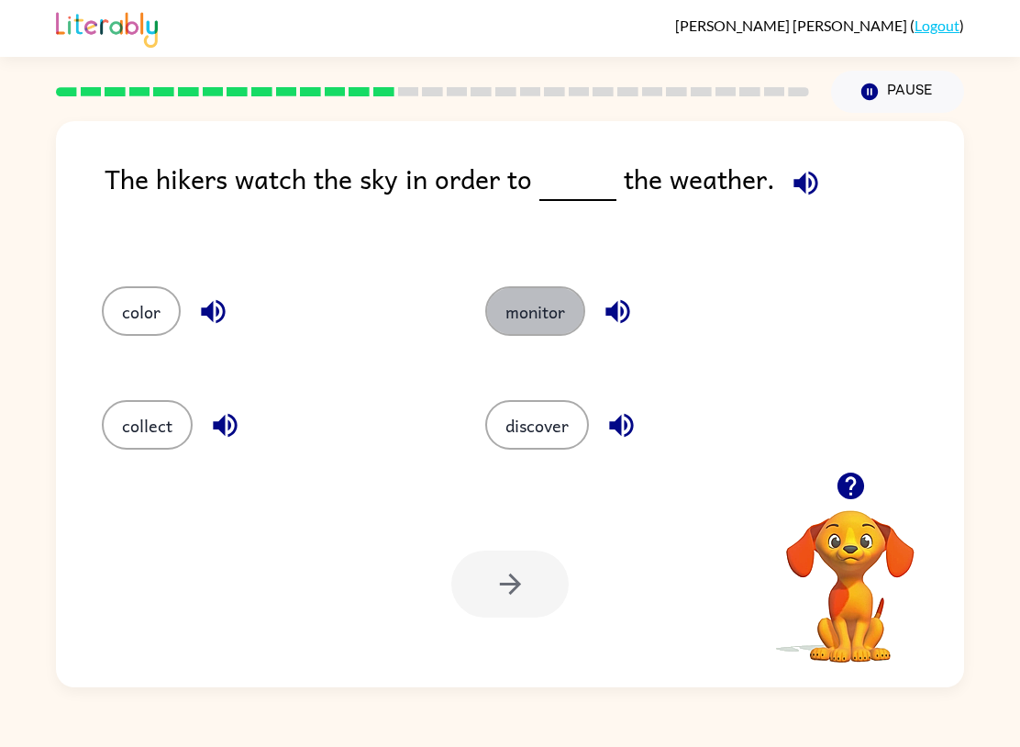
click at [555, 293] on button "monitor" at bounding box center [535, 311] width 100 height 50
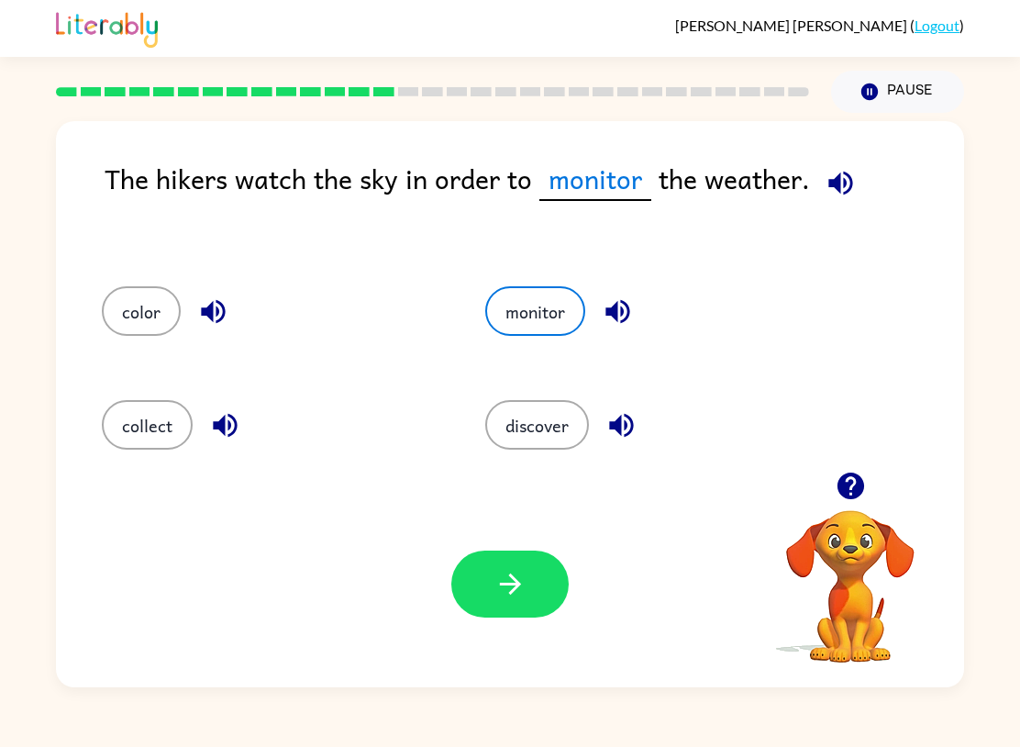
click at [497, 562] on button "button" at bounding box center [509, 584] width 117 height 67
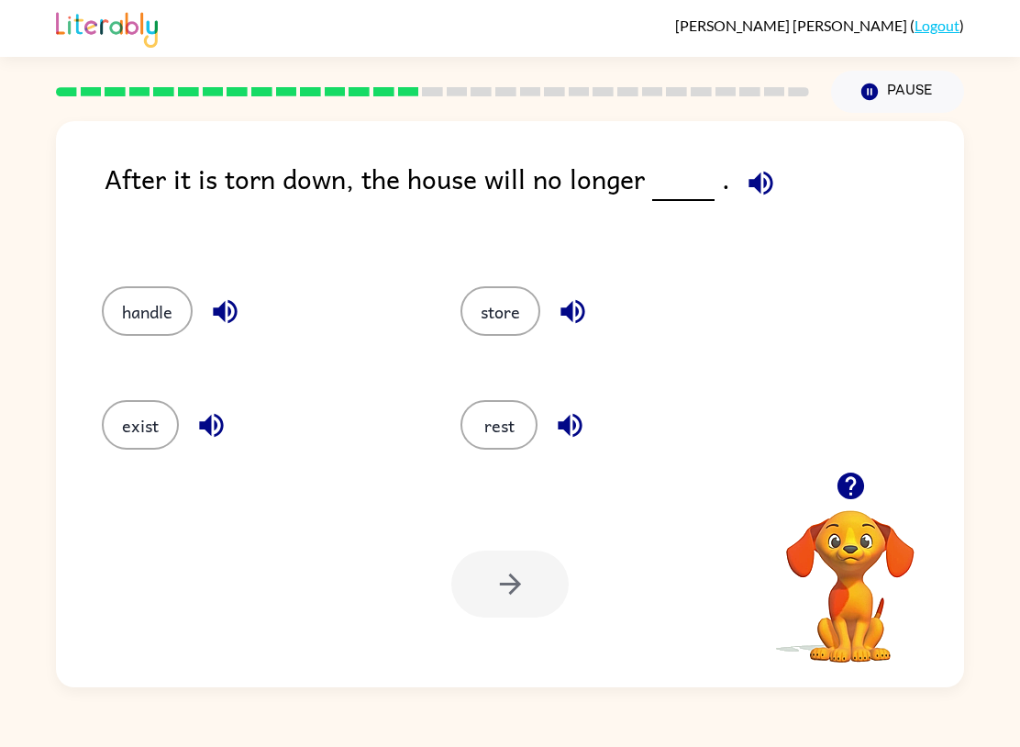
click at [150, 411] on button "exist" at bounding box center [140, 425] width 77 height 50
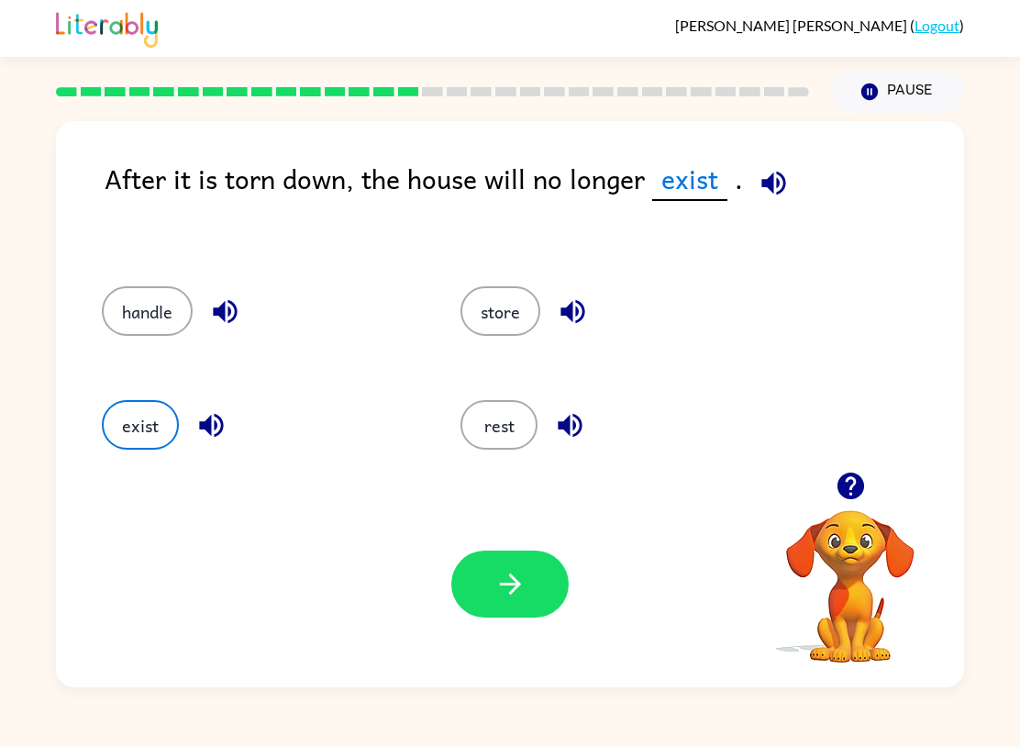
click at [487, 548] on div "Your browser must support playing .mp4 files to use Literably. Please try using…" at bounding box center [510, 584] width 908 height 206
click at [533, 615] on button "button" at bounding box center [509, 584] width 117 height 67
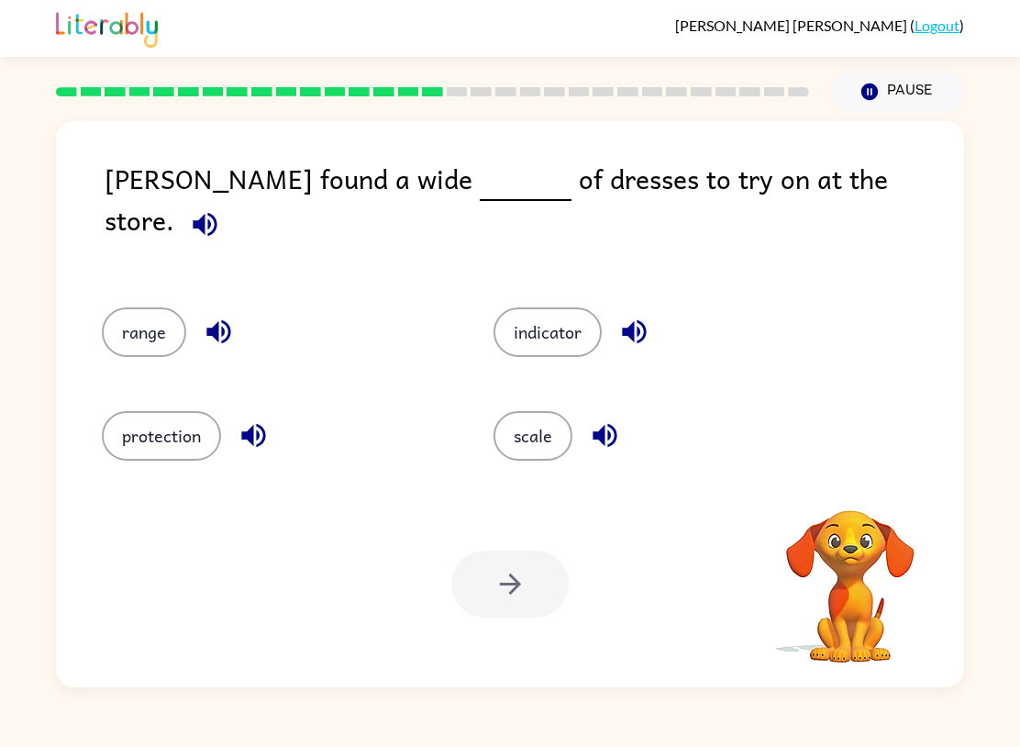
click at [533, 415] on button "scale" at bounding box center [533, 436] width 79 height 50
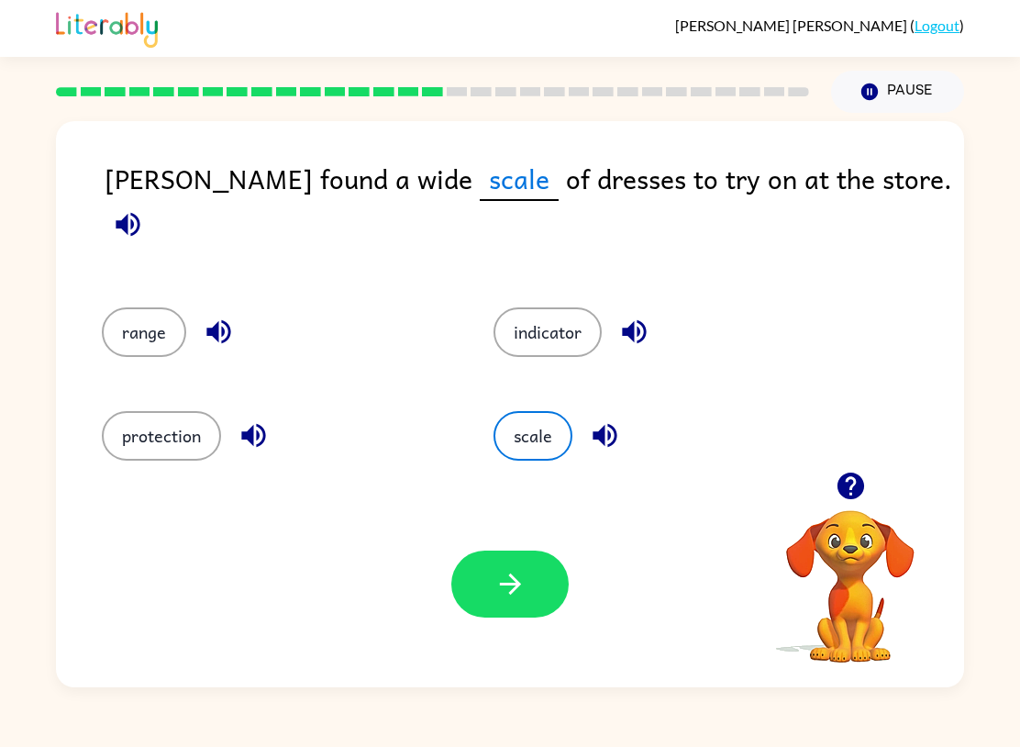
click at [130, 307] on button "range" at bounding box center [144, 332] width 84 height 50
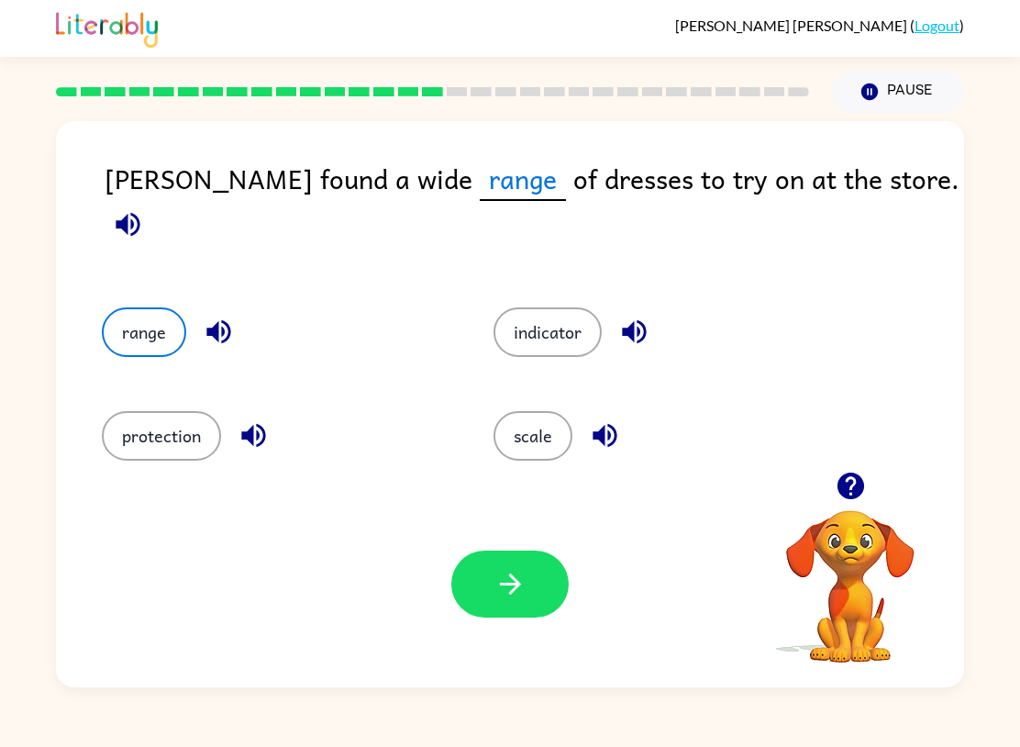
click at [499, 577] on icon "button" at bounding box center [511, 584] width 32 height 32
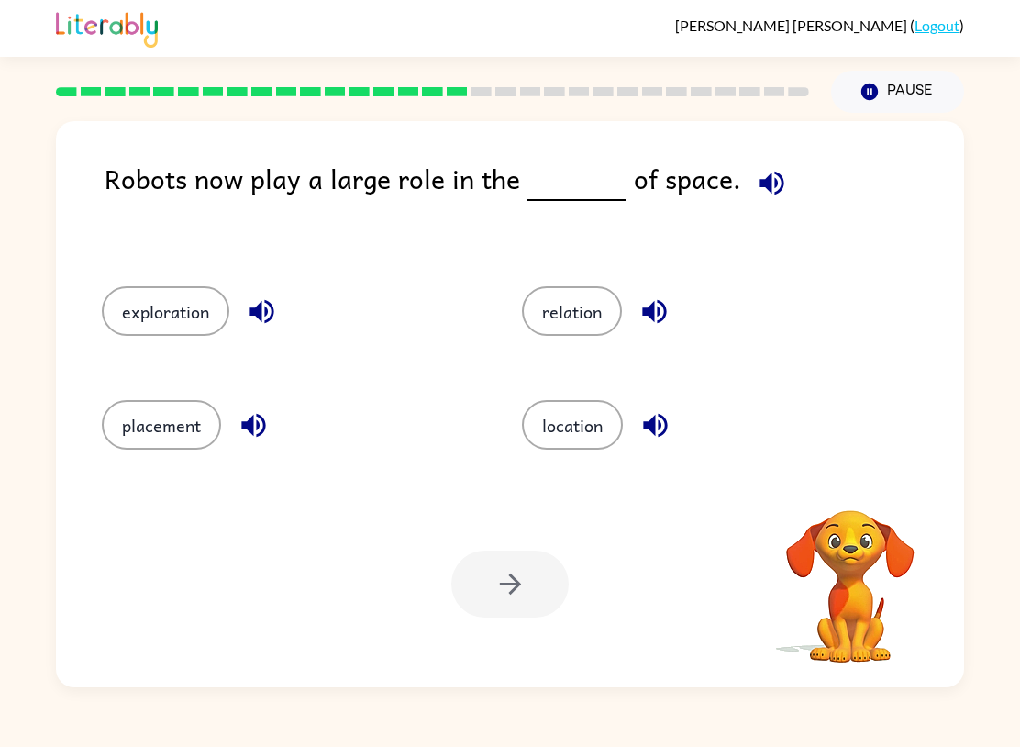
click at [560, 298] on button "relation" at bounding box center [572, 311] width 100 height 50
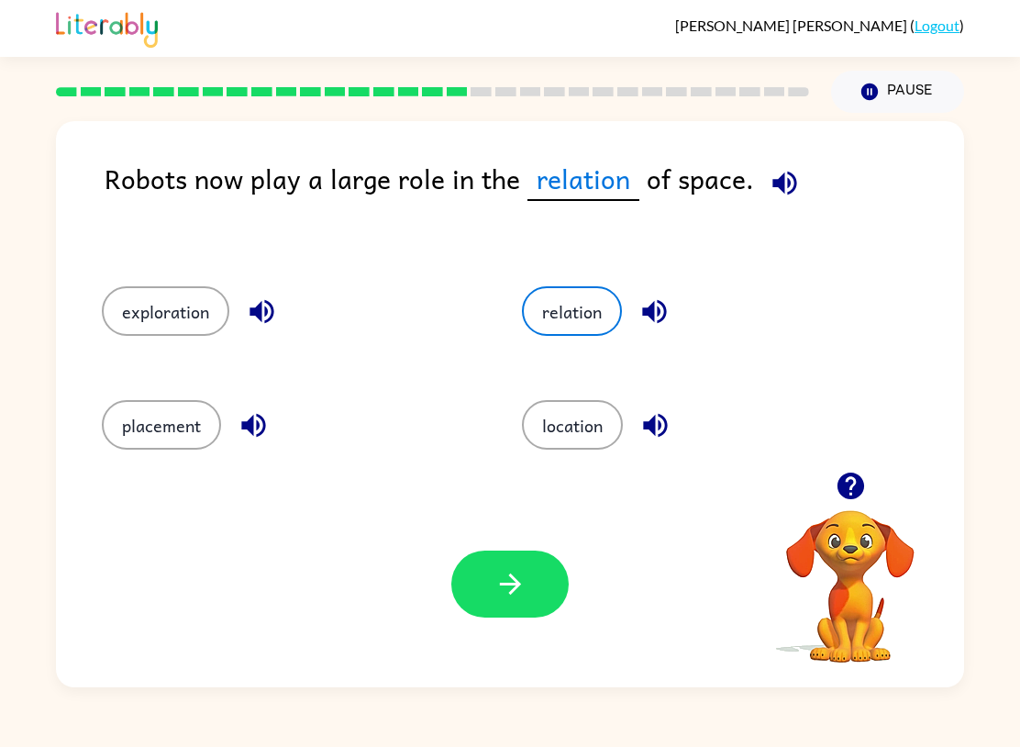
click at [603, 408] on button "location" at bounding box center [572, 425] width 101 height 50
click at [184, 436] on button "placement" at bounding box center [161, 425] width 119 height 50
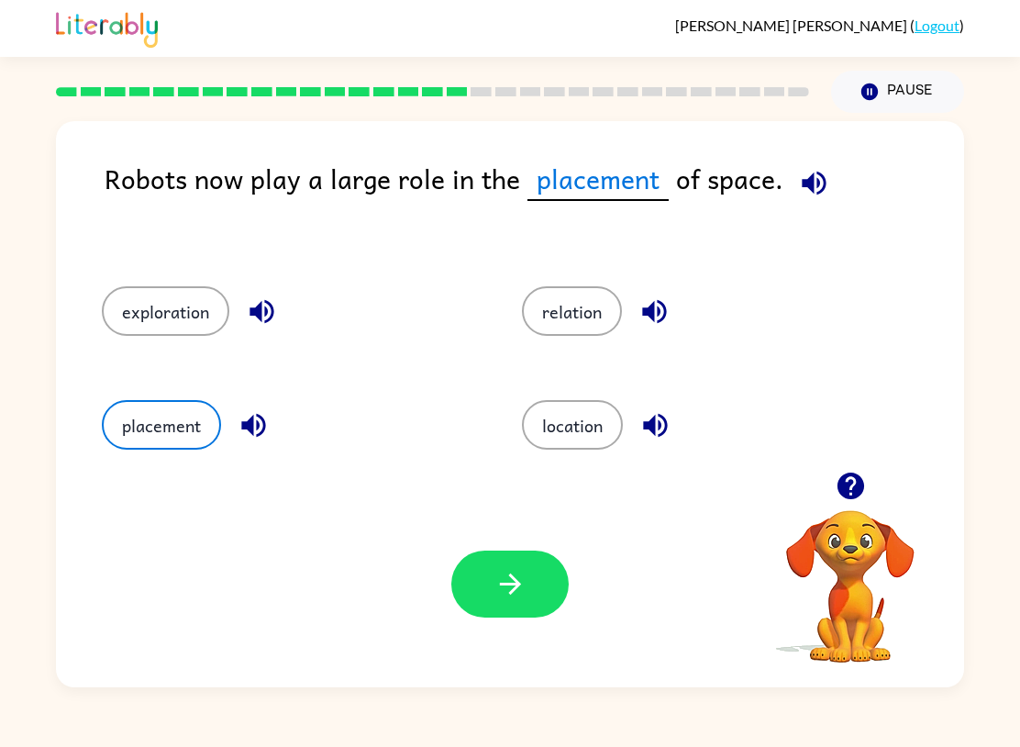
click at [533, 560] on button "button" at bounding box center [509, 584] width 117 height 67
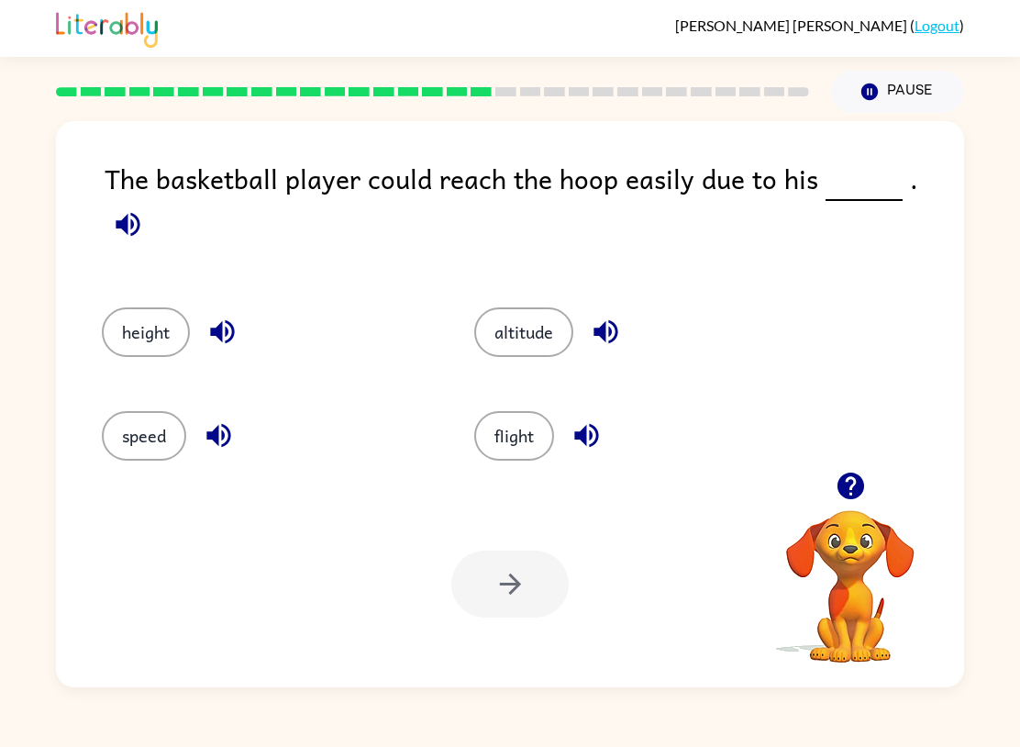
click at [108, 307] on button "height" at bounding box center [146, 332] width 88 height 50
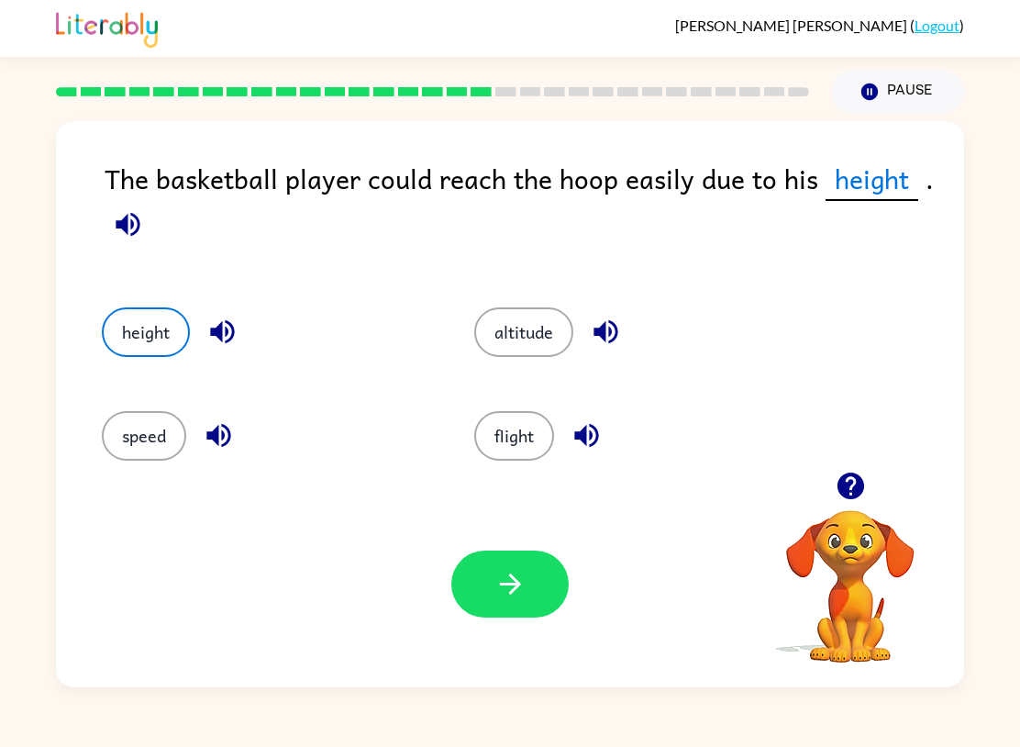
click at [521, 588] on icon "button" at bounding box center [511, 584] width 32 height 32
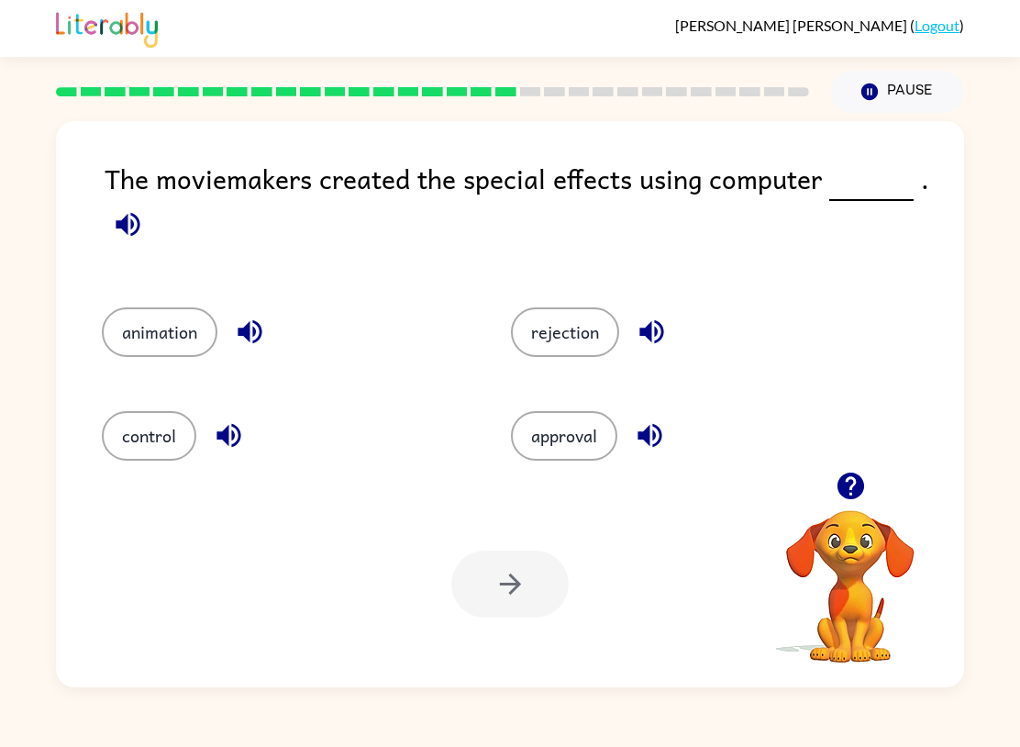
click at [172, 353] on button "animation" at bounding box center [160, 332] width 116 height 50
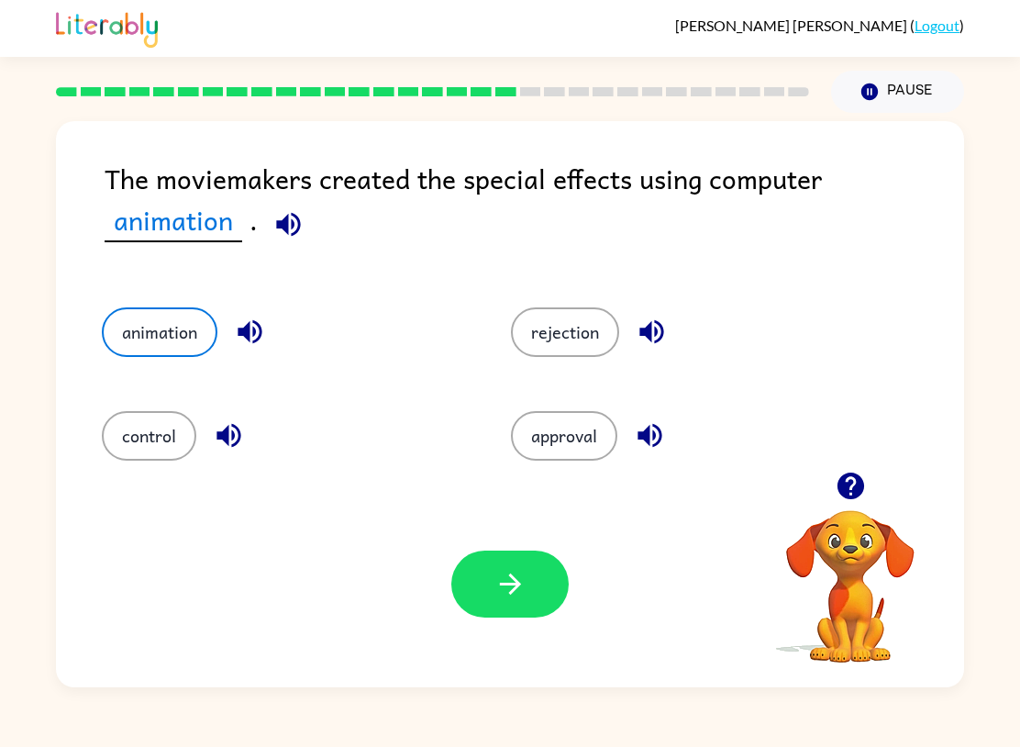
click at [488, 586] on button "button" at bounding box center [509, 584] width 117 height 67
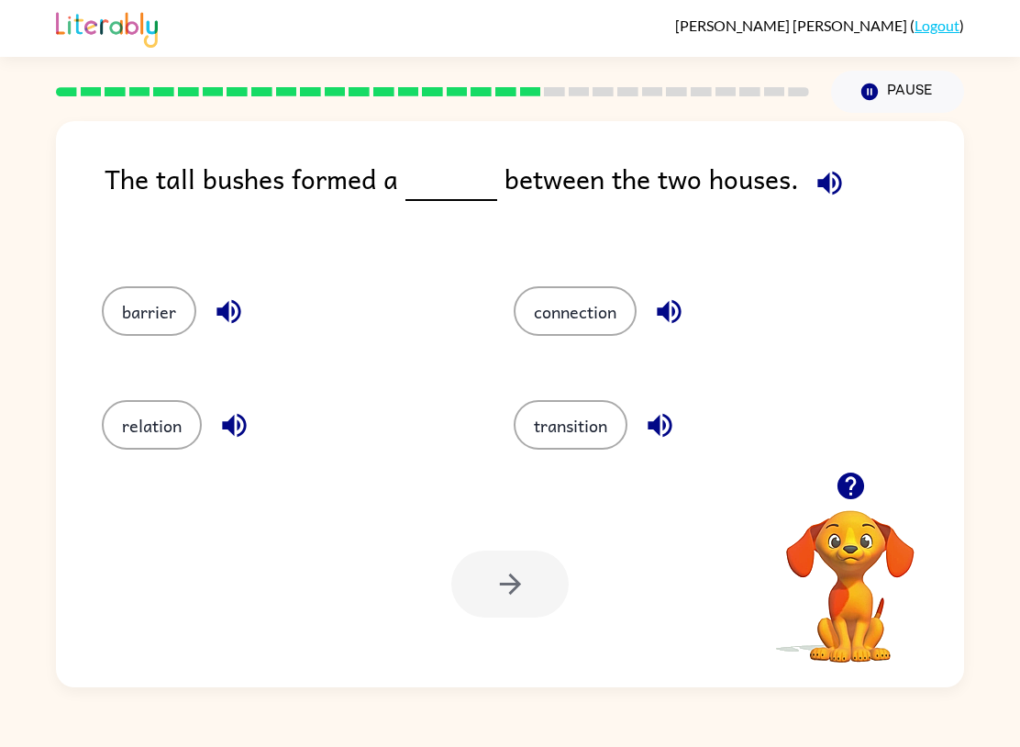
click at [146, 316] on button "barrier" at bounding box center [149, 311] width 95 height 50
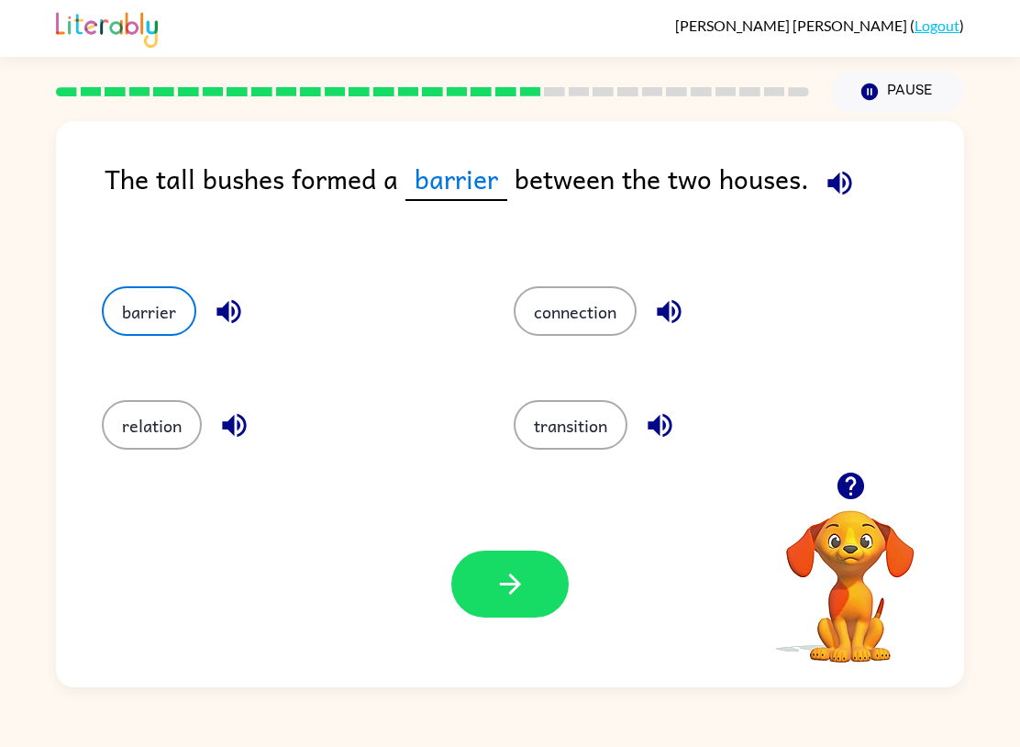
click at [480, 618] on button "button" at bounding box center [509, 584] width 117 height 67
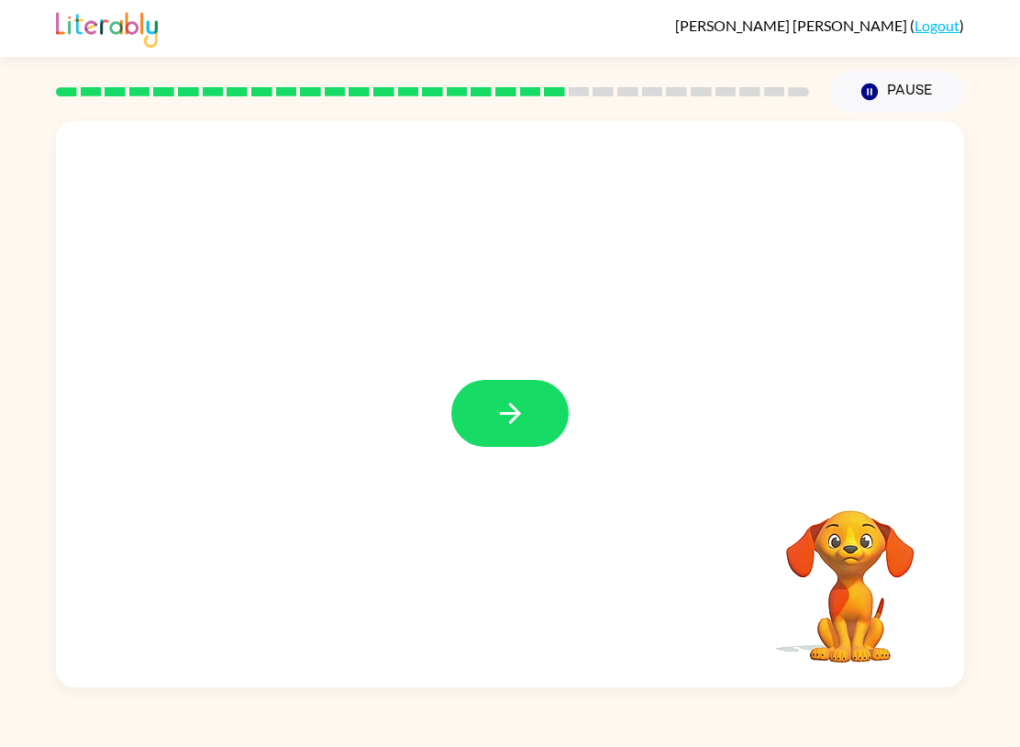
click at [550, 401] on button "button" at bounding box center [509, 413] width 117 height 67
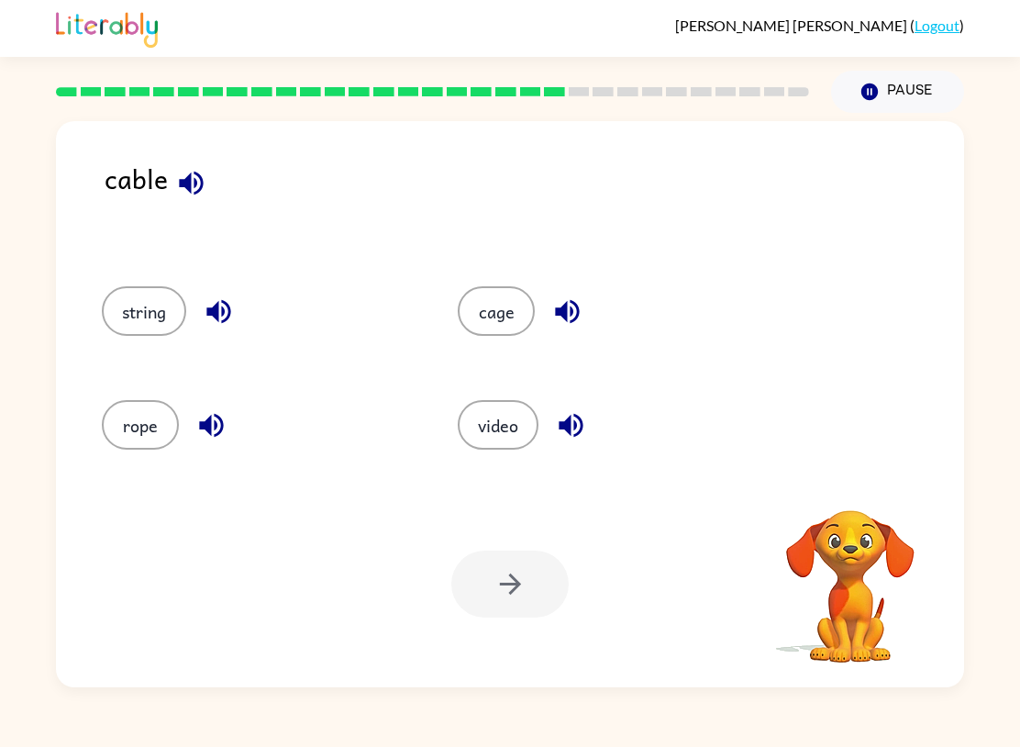
click at [139, 430] on button "rope" at bounding box center [140, 425] width 77 height 50
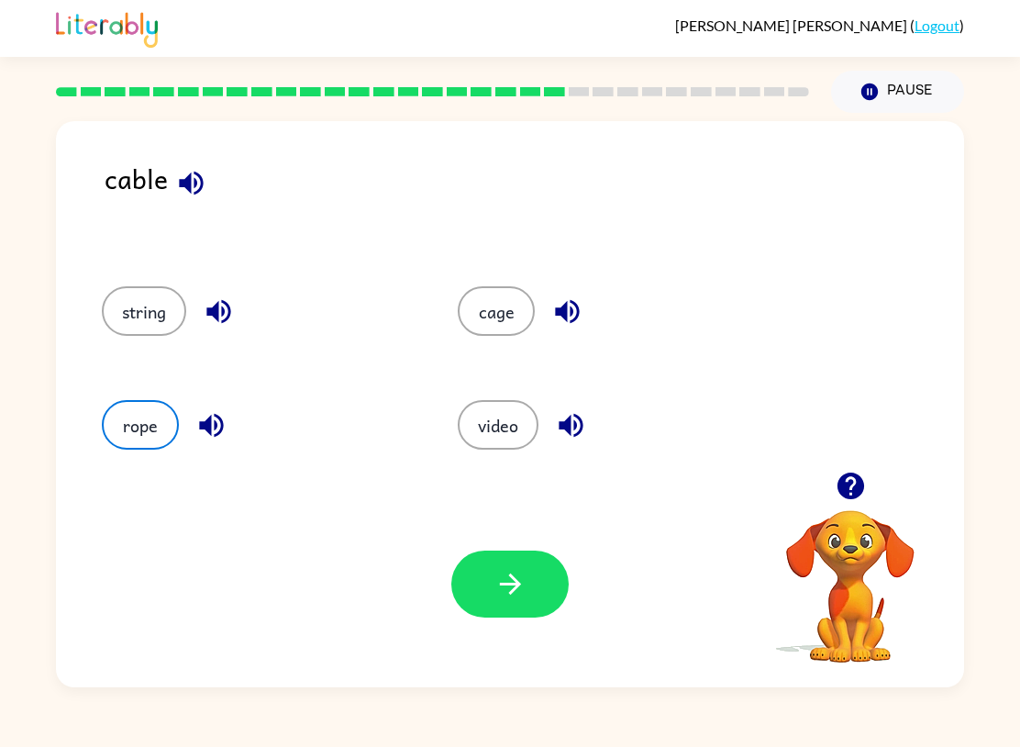
click at [488, 575] on button "button" at bounding box center [509, 584] width 117 height 67
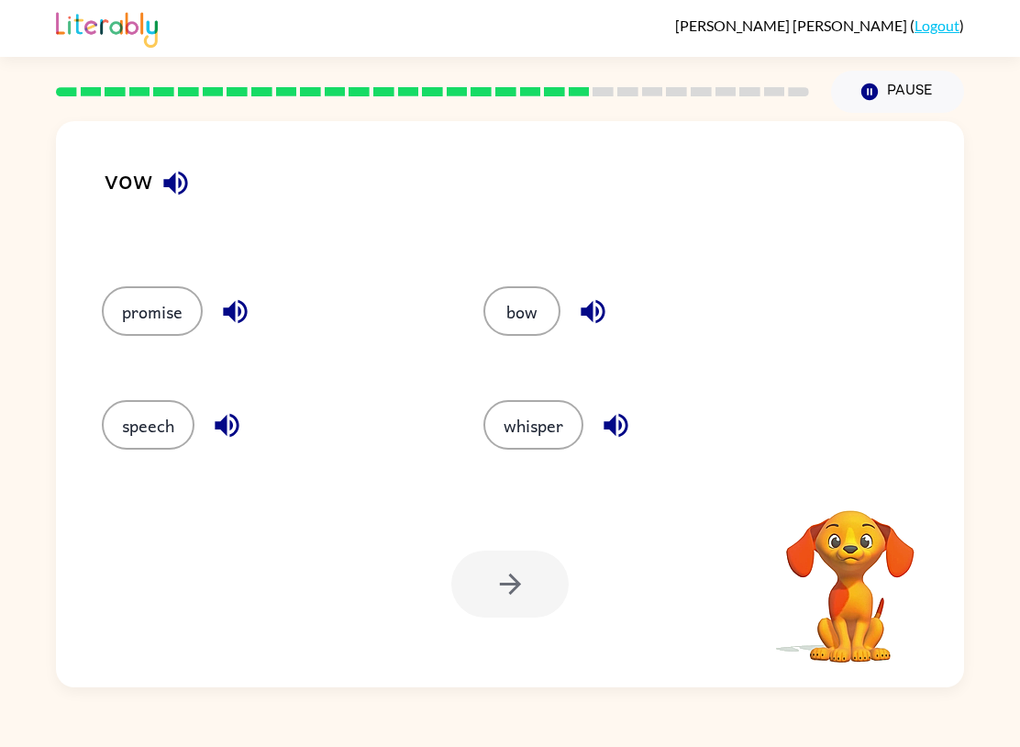
click at [170, 297] on button "promise" at bounding box center [152, 311] width 101 height 50
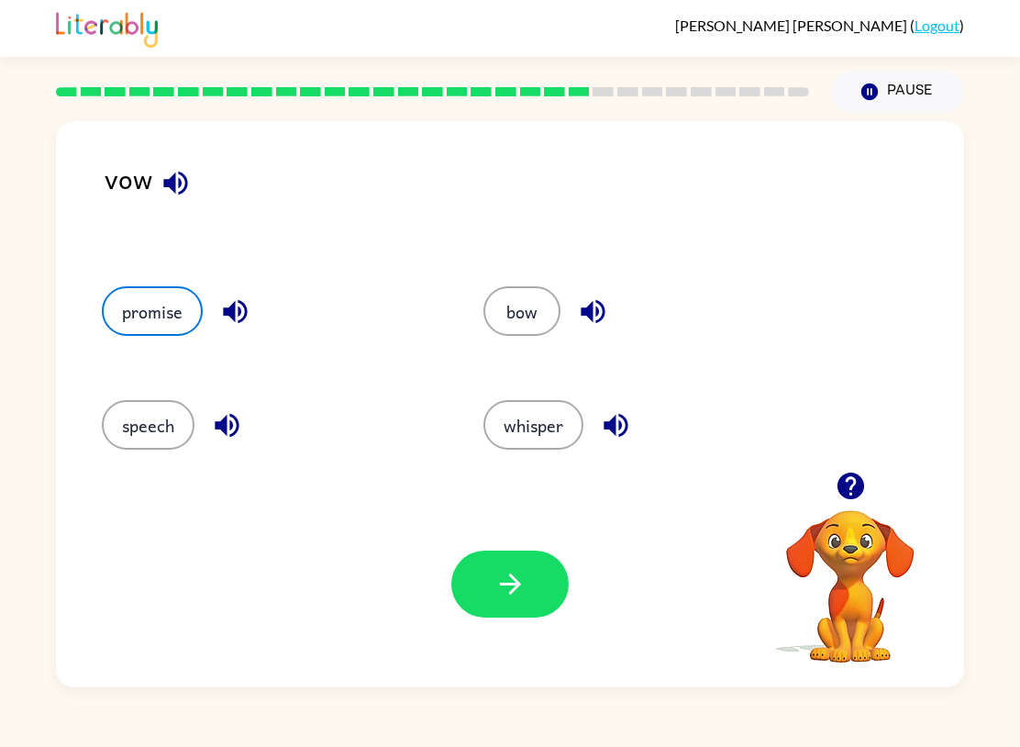
click at [514, 613] on button "button" at bounding box center [509, 584] width 117 height 67
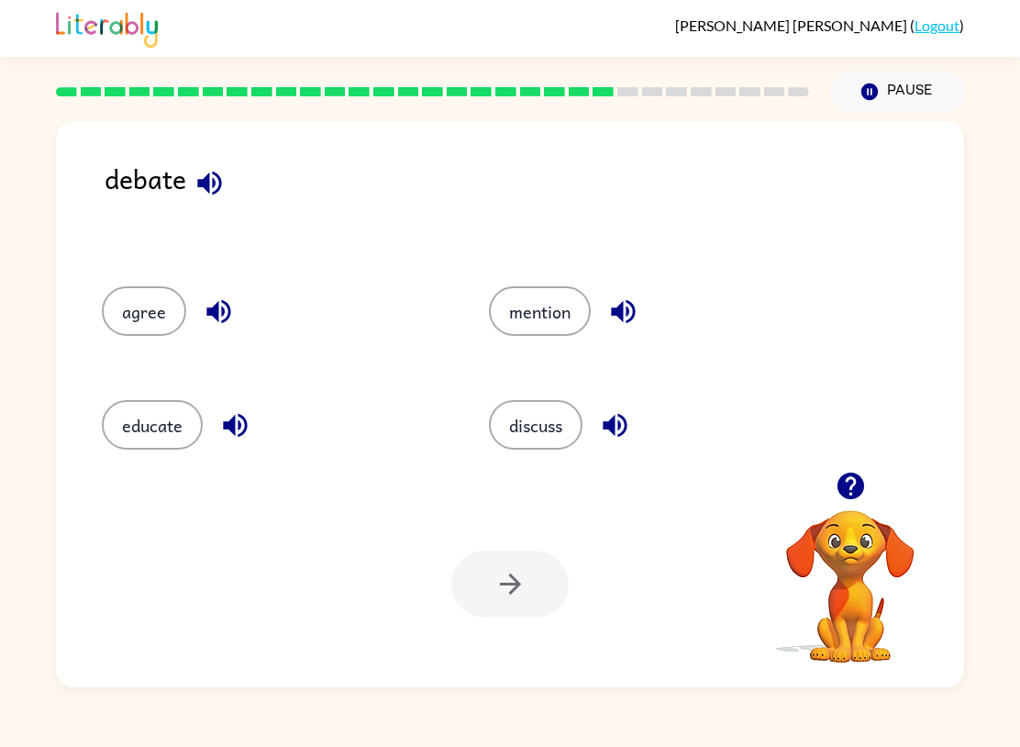
click at [186, 294] on div "agree" at bounding box center [274, 311] width 345 height 50
click at [177, 300] on button "agree" at bounding box center [144, 311] width 84 height 50
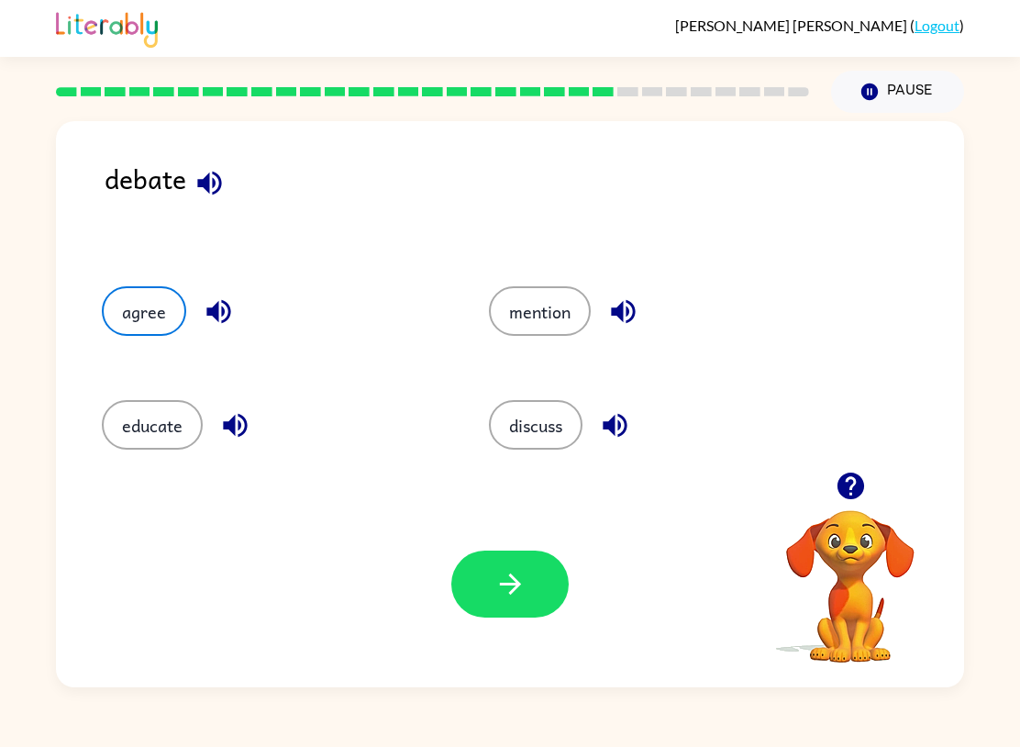
click at [568, 437] on button "discuss" at bounding box center [536, 425] width 94 height 50
click at [503, 582] on icon "button" at bounding box center [511, 584] width 32 height 32
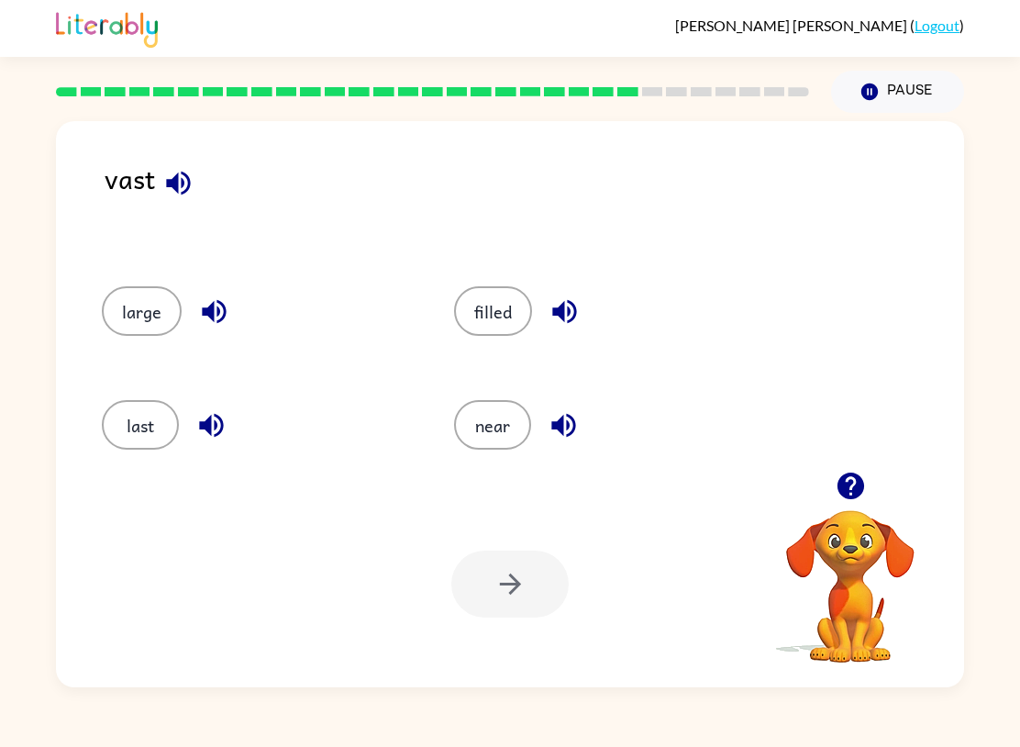
click at [498, 447] on button "near" at bounding box center [492, 425] width 77 height 50
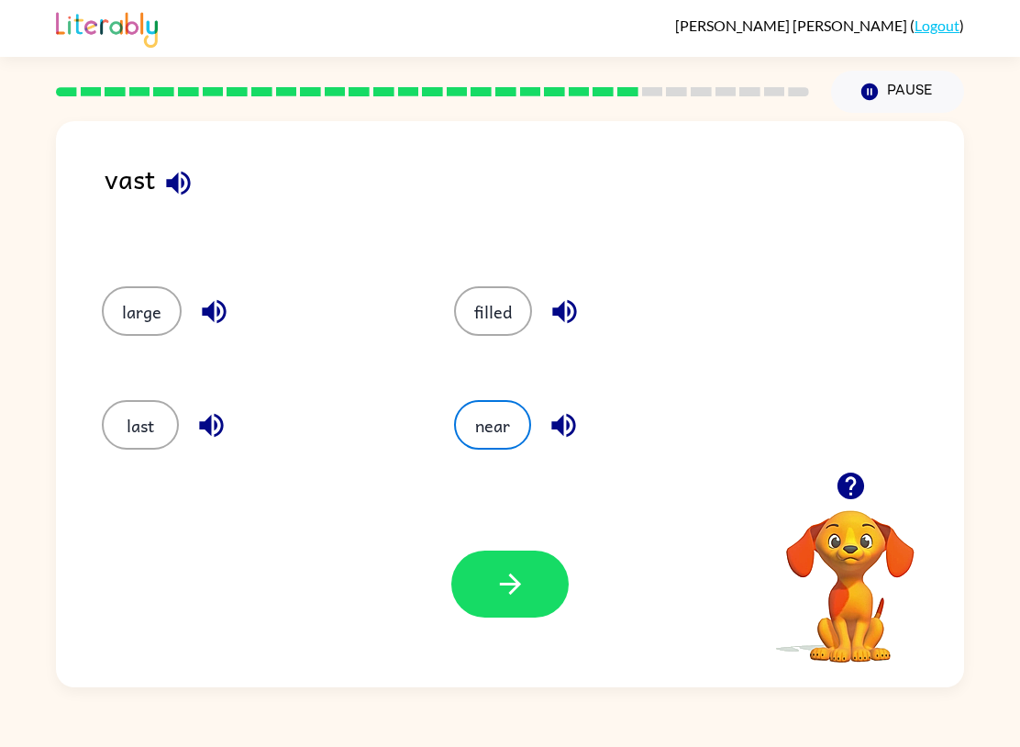
click at [514, 572] on icon "button" at bounding box center [511, 584] width 32 height 32
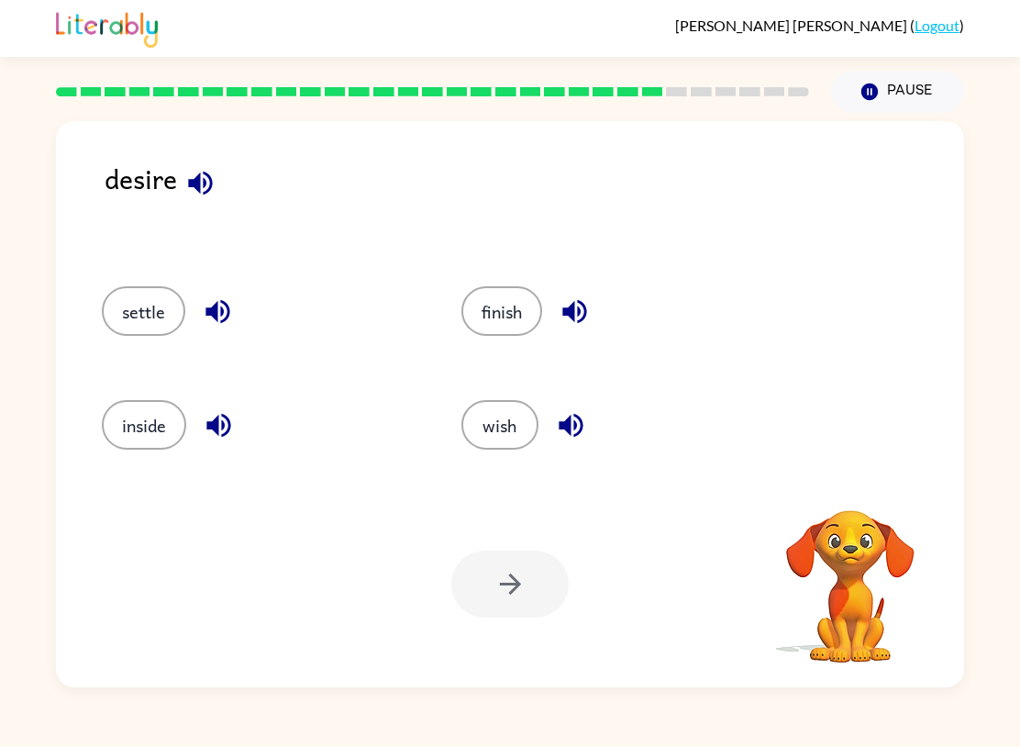
click at [507, 415] on button "wish" at bounding box center [500, 425] width 77 height 50
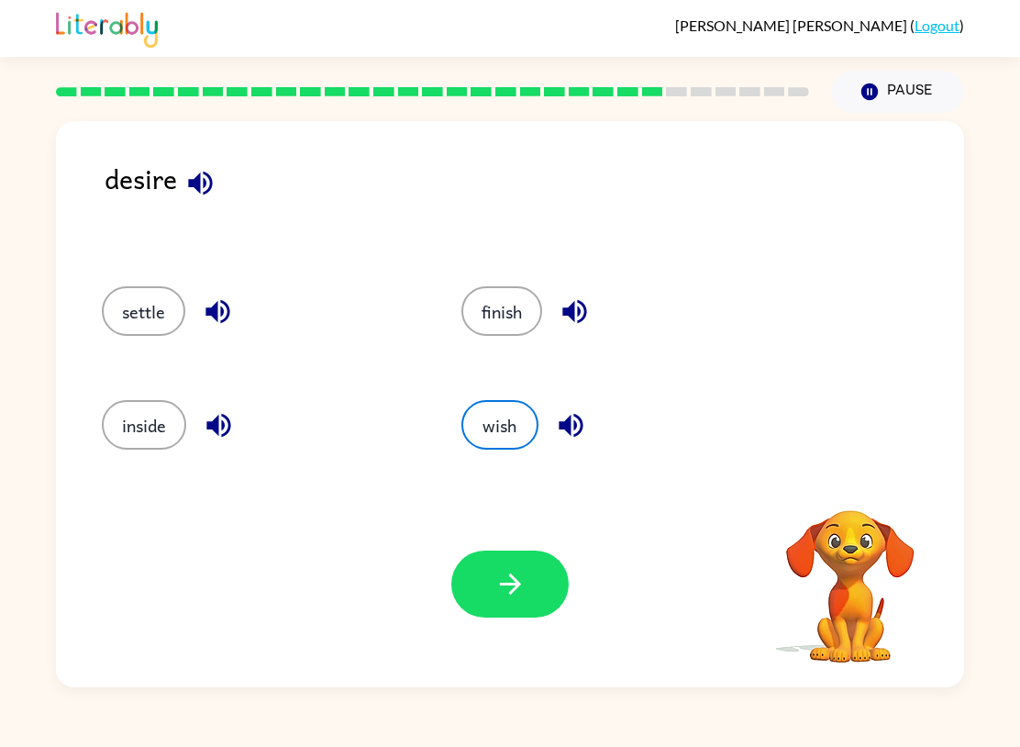
click at [490, 580] on button "button" at bounding box center [509, 584] width 117 height 67
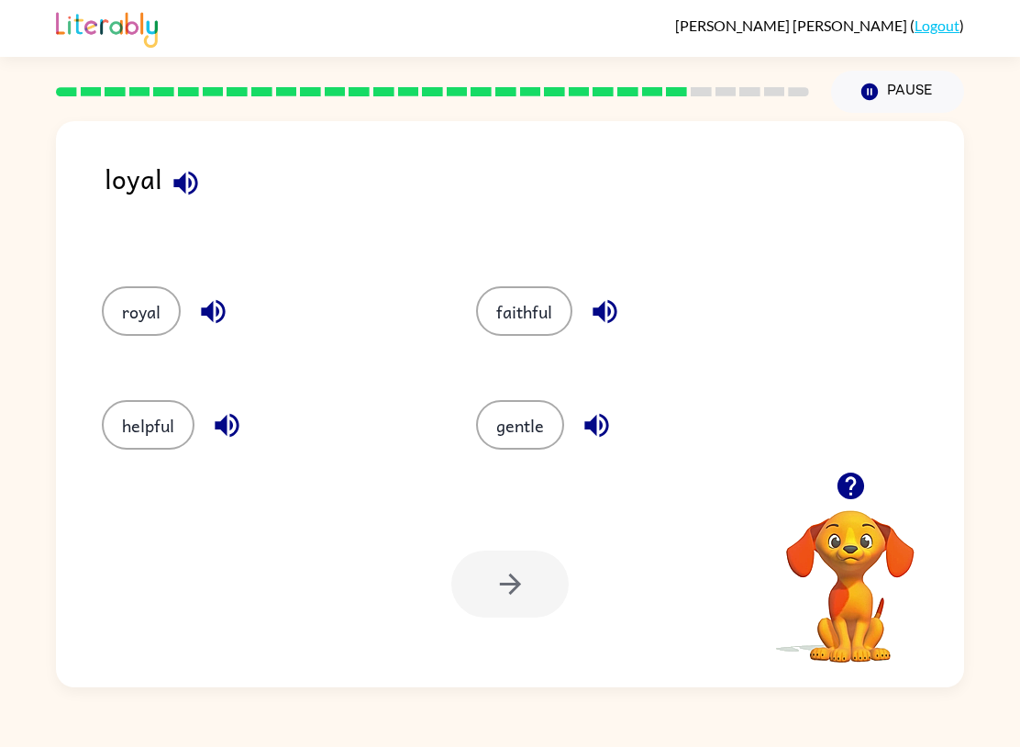
click at [144, 450] on button "helpful" at bounding box center [148, 425] width 93 height 50
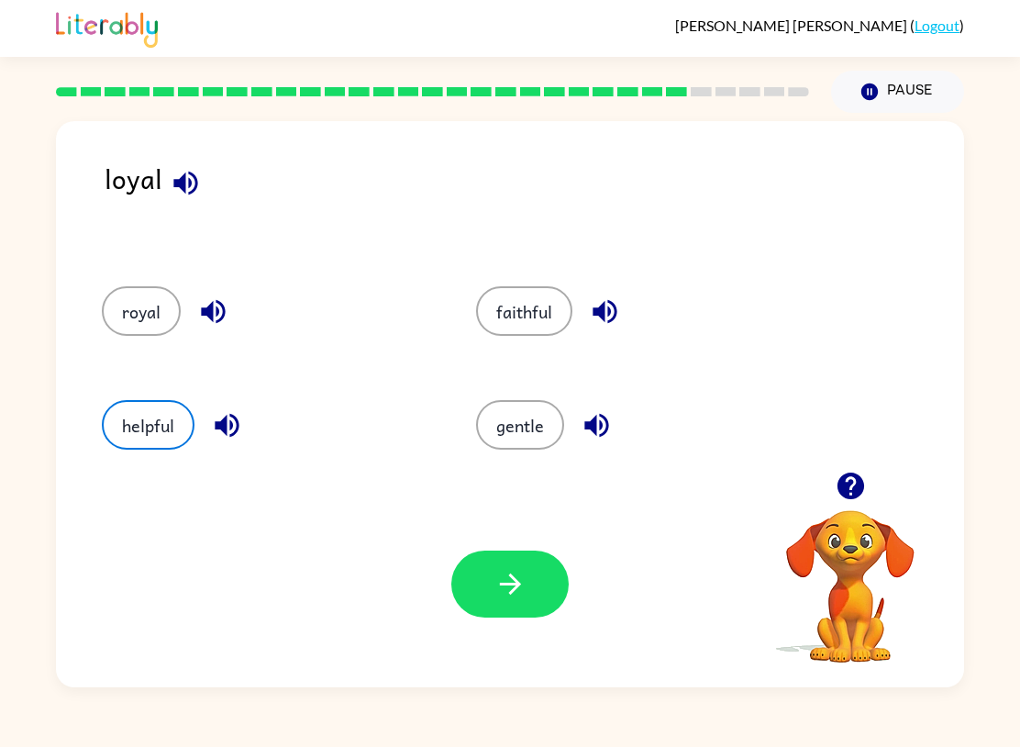
click at [150, 412] on button "helpful" at bounding box center [148, 425] width 93 height 50
click at [479, 593] on button "button" at bounding box center [509, 584] width 117 height 67
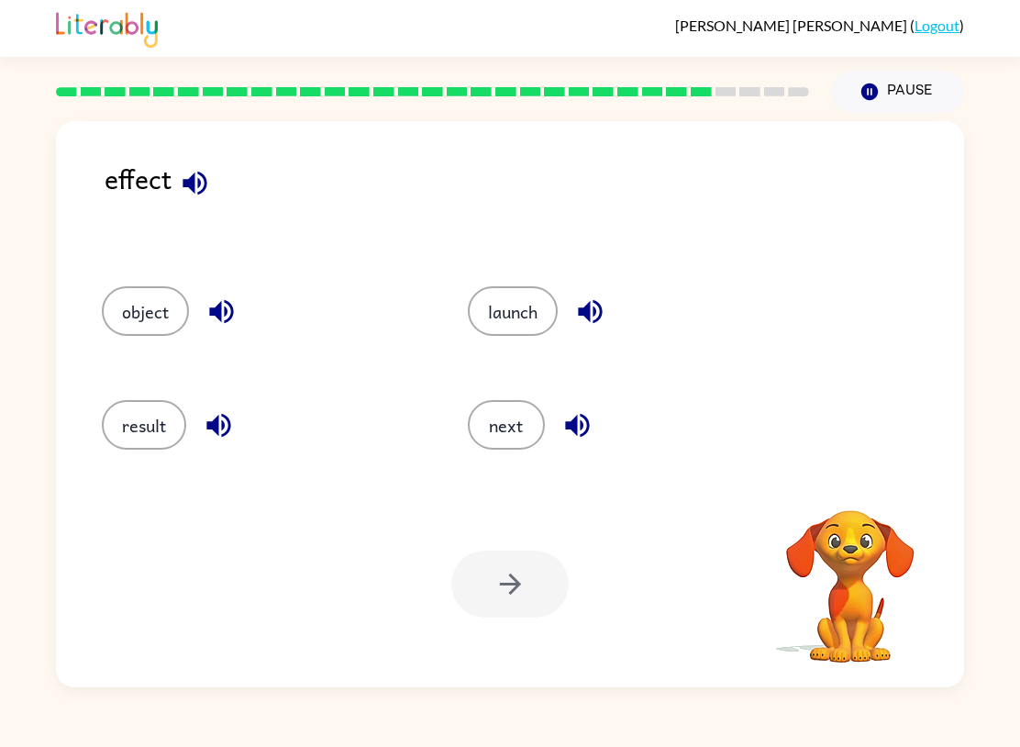
click at [141, 435] on button "result" at bounding box center [144, 425] width 84 height 50
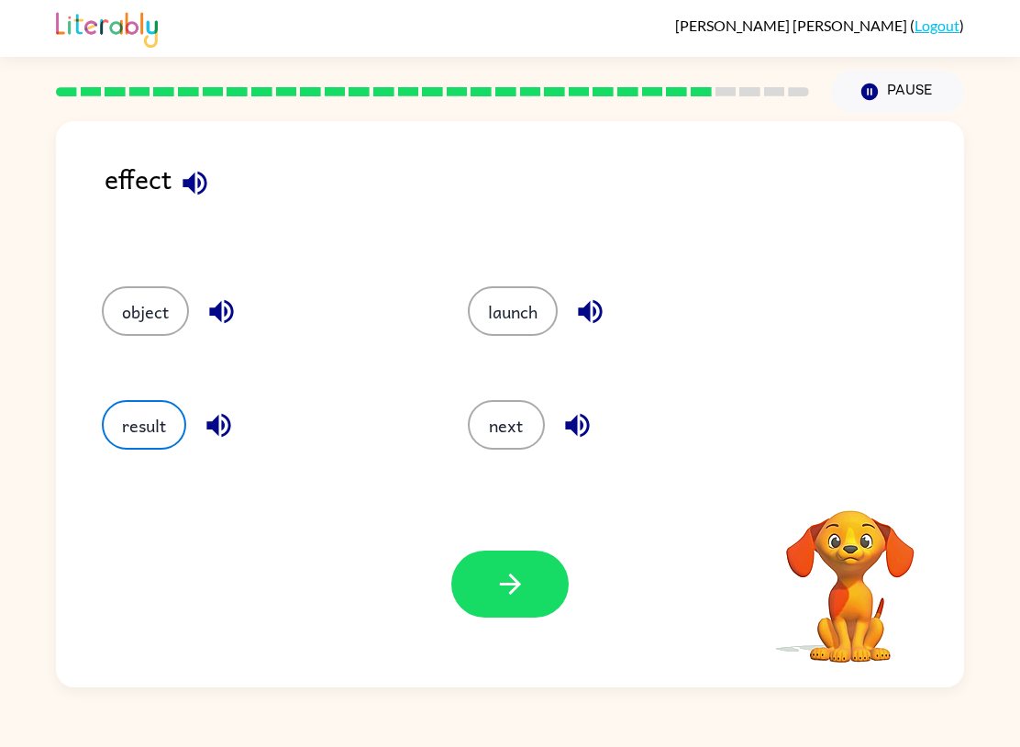
click at [474, 597] on button "button" at bounding box center [509, 584] width 117 height 67
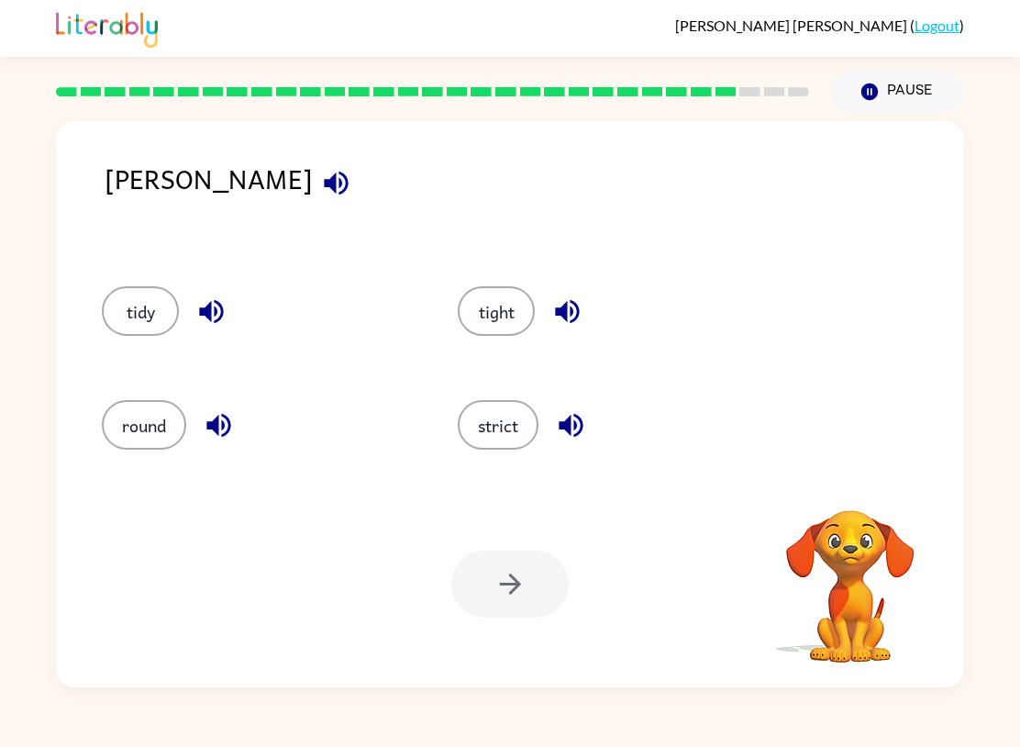
click at [518, 421] on button "strict" at bounding box center [498, 425] width 81 height 50
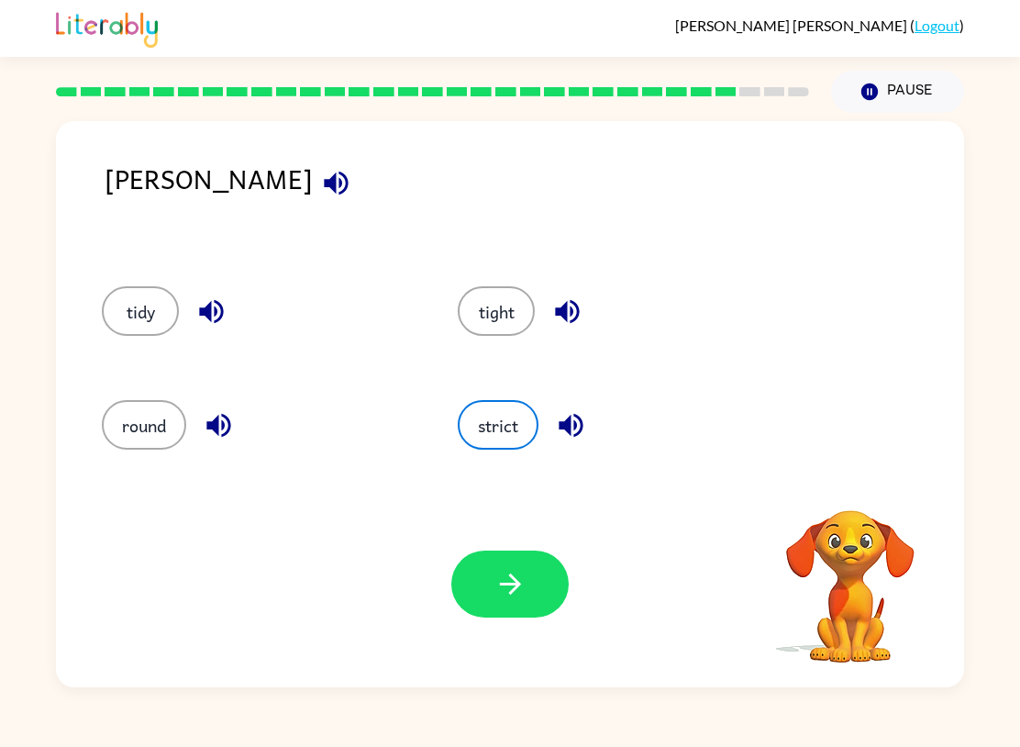
click at [490, 610] on button "button" at bounding box center [509, 584] width 117 height 67
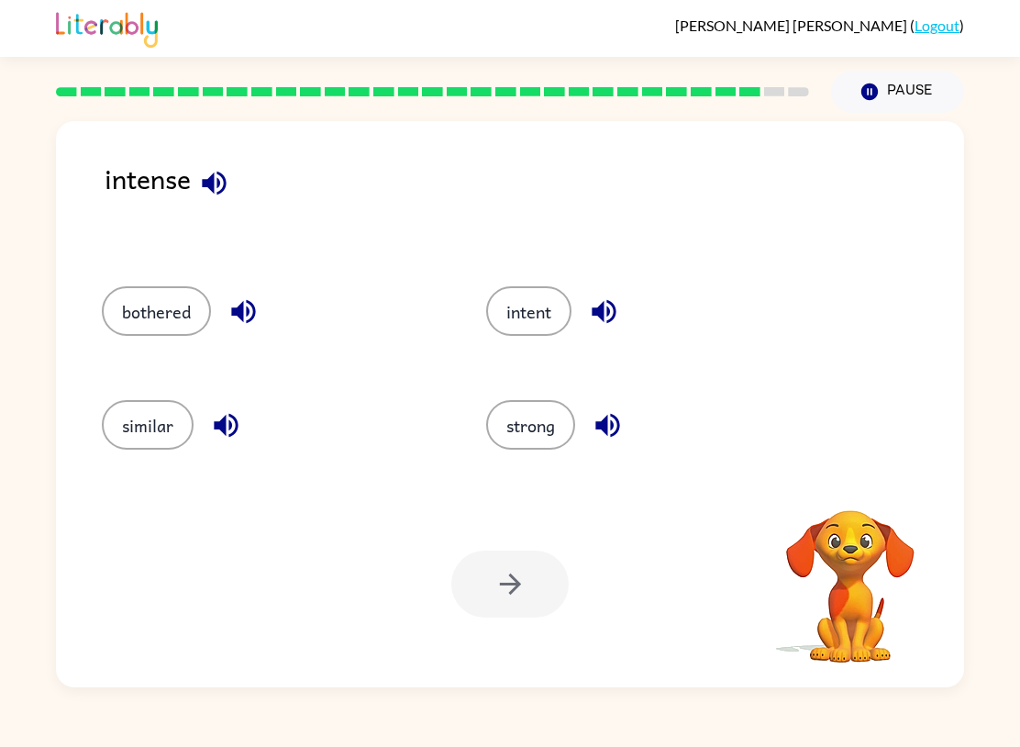
click at [507, 316] on button "intent" at bounding box center [528, 311] width 85 height 50
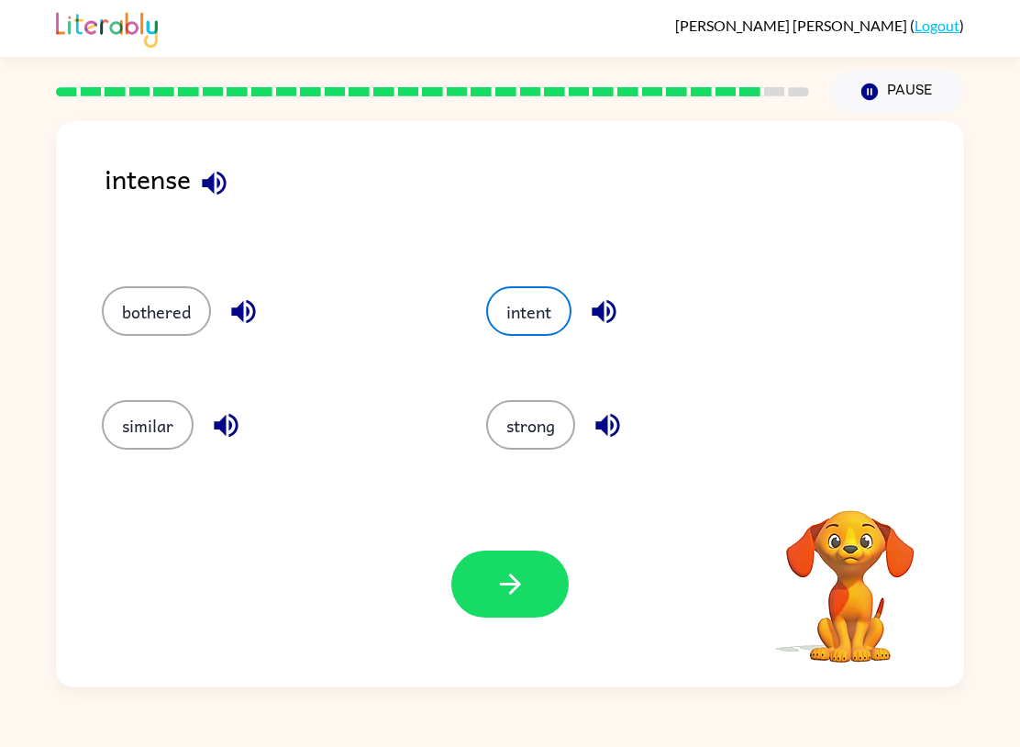
click at [451, 600] on div "Your browser must support playing .mp4 files to use Literably. Please try using…" at bounding box center [510, 584] width 908 height 206
click at [490, 573] on button "button" at bounding box center [509, 584] width 117 height 67
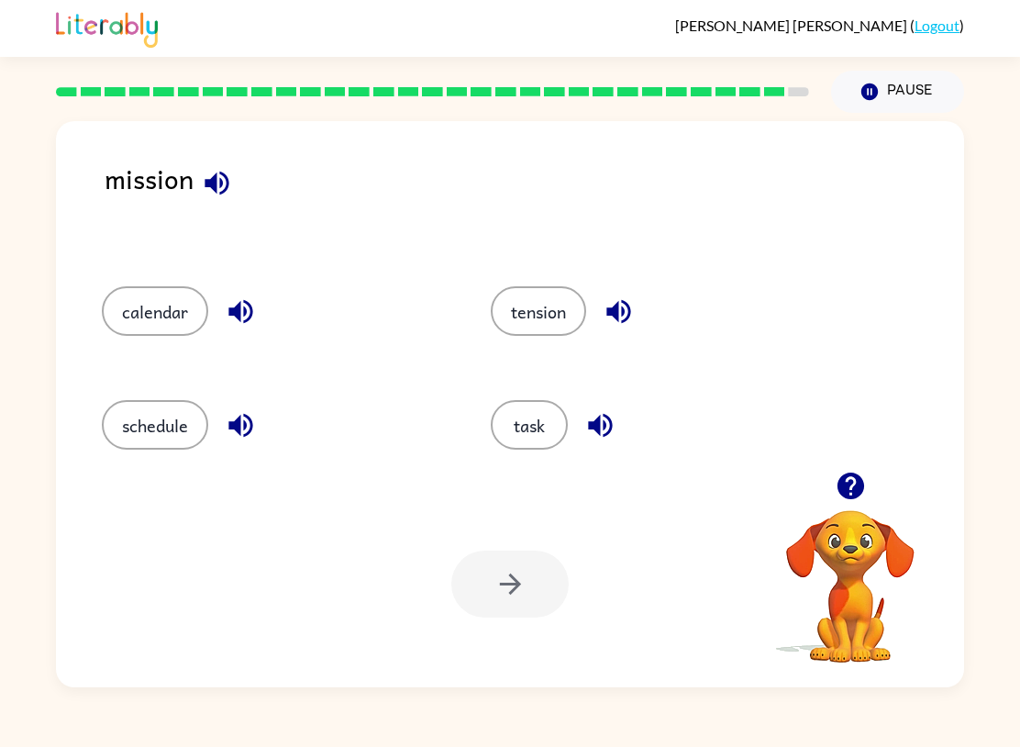
click at [540, 440] on button "task" at bounding box center [529, 425] width 77 height 50
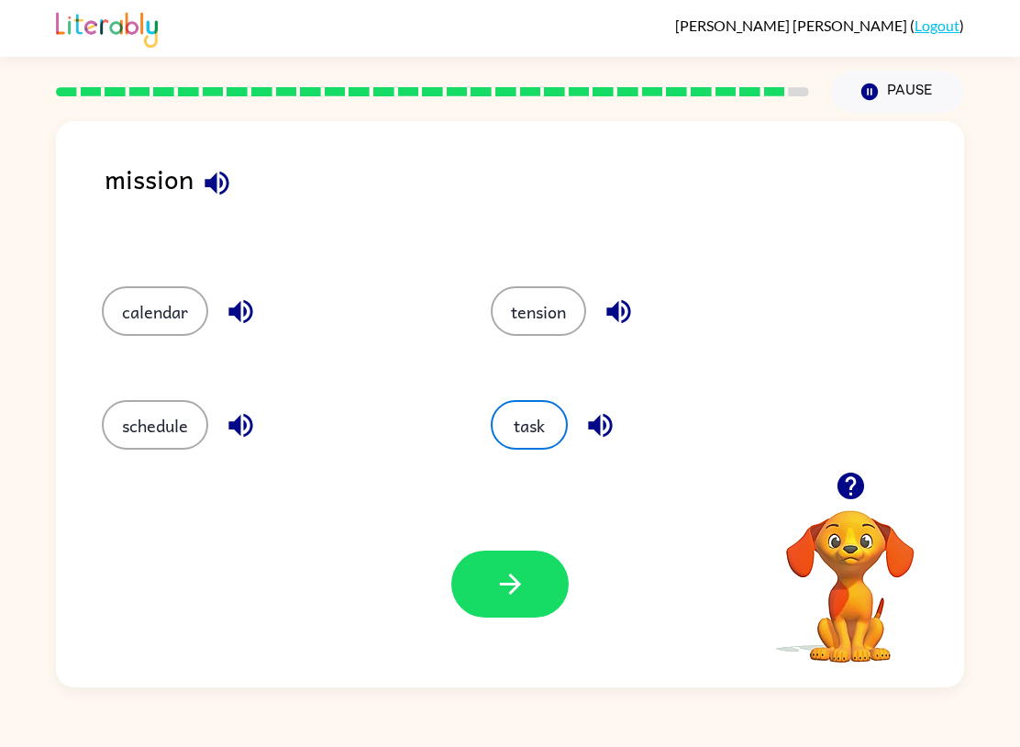
click at [548, 573] on button "button" at bounding box center [509, 584] width 117 height 67
